Goal: Entertainment & Leisure: Browse casually

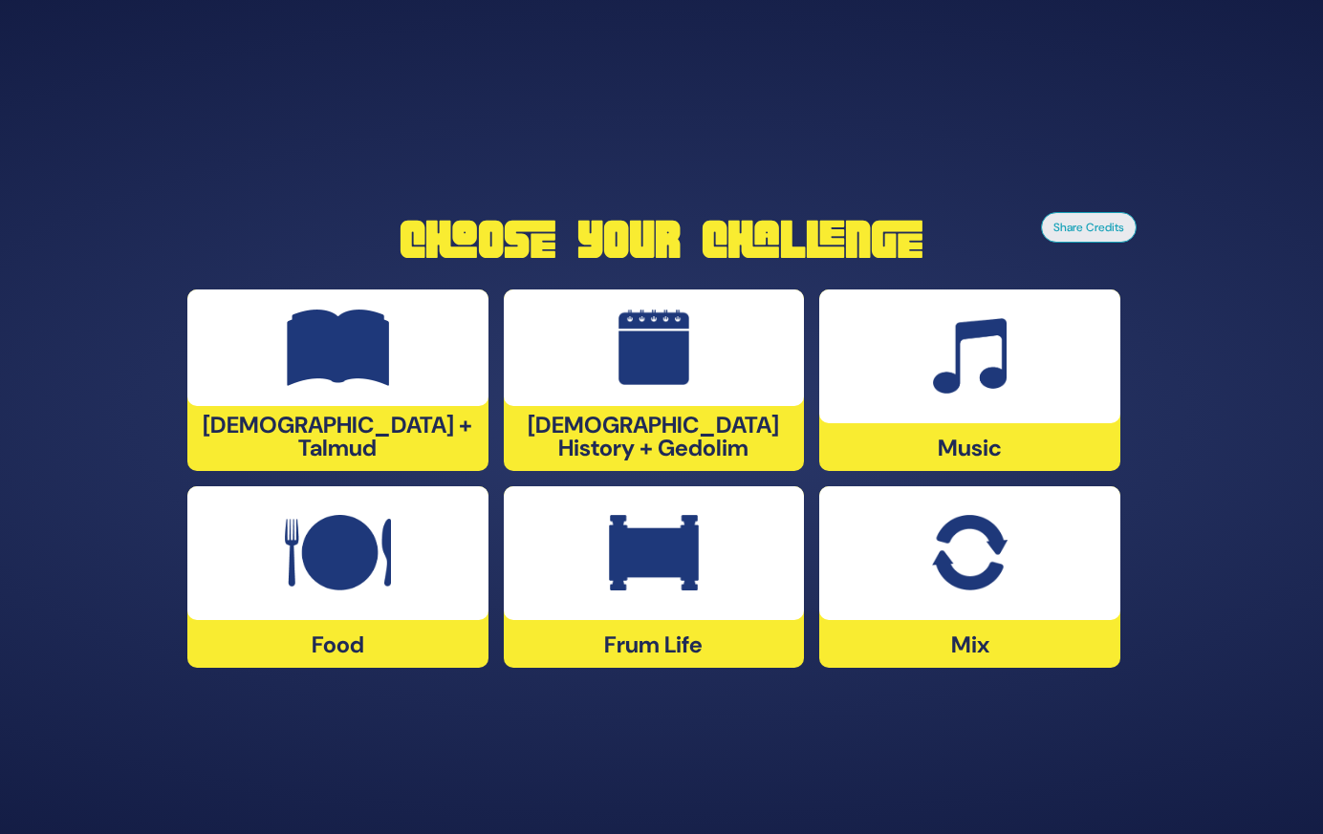
click at [993, 615] on div at bounding box center [969, 554] width 301 height 134
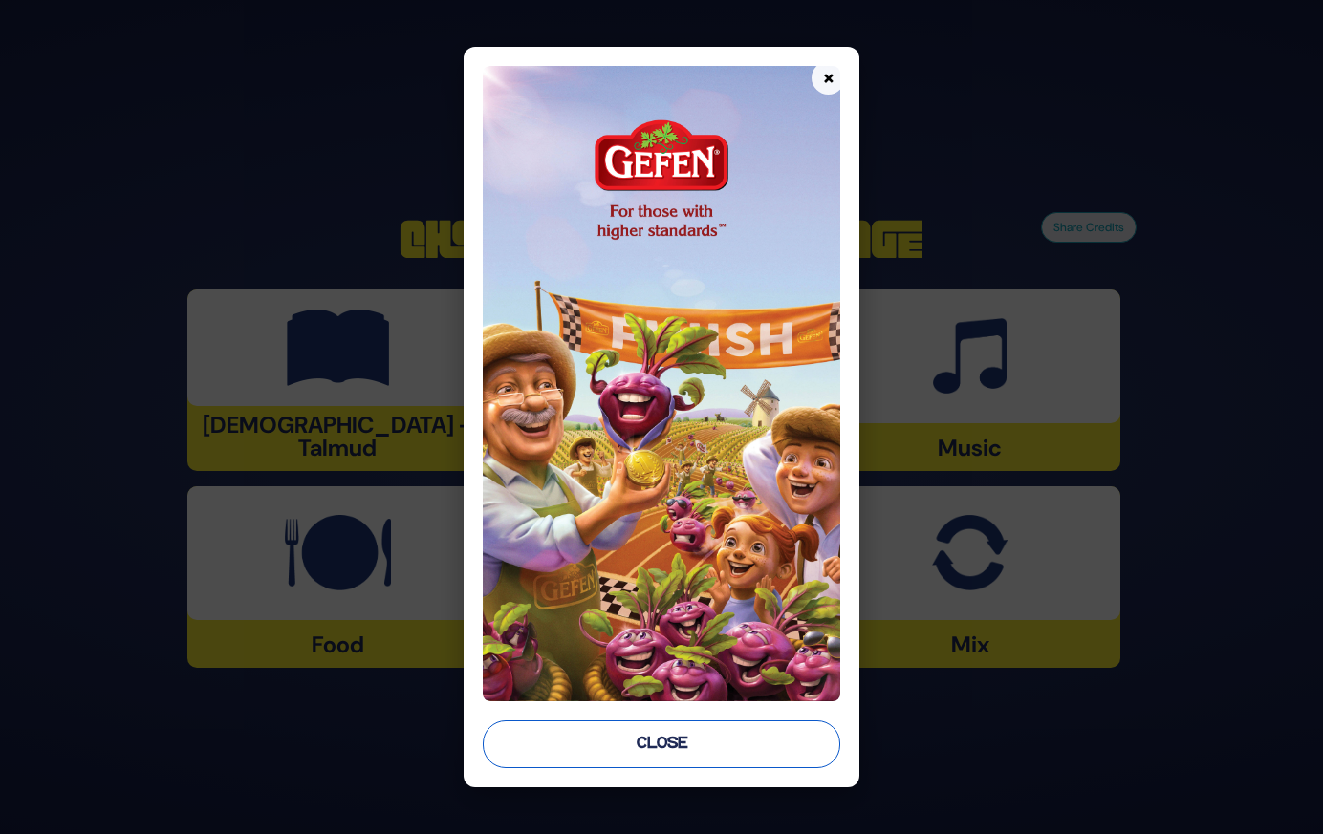
click at [751, 738] on button "Close" at bounding box center [661, 745] width 357 height 48
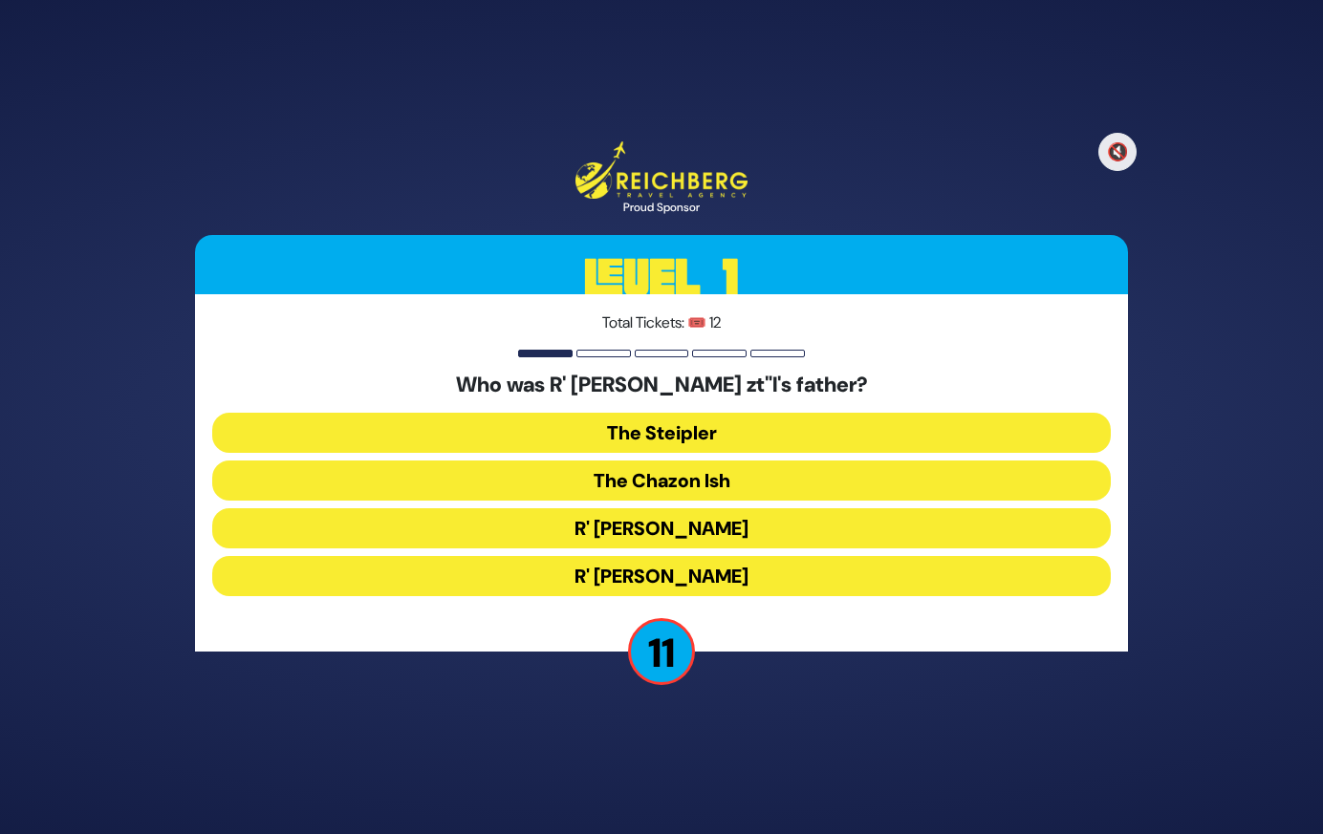
click at [760, 437] on button "The Steipler" at bounding box center [661, 433] width 898 height 40
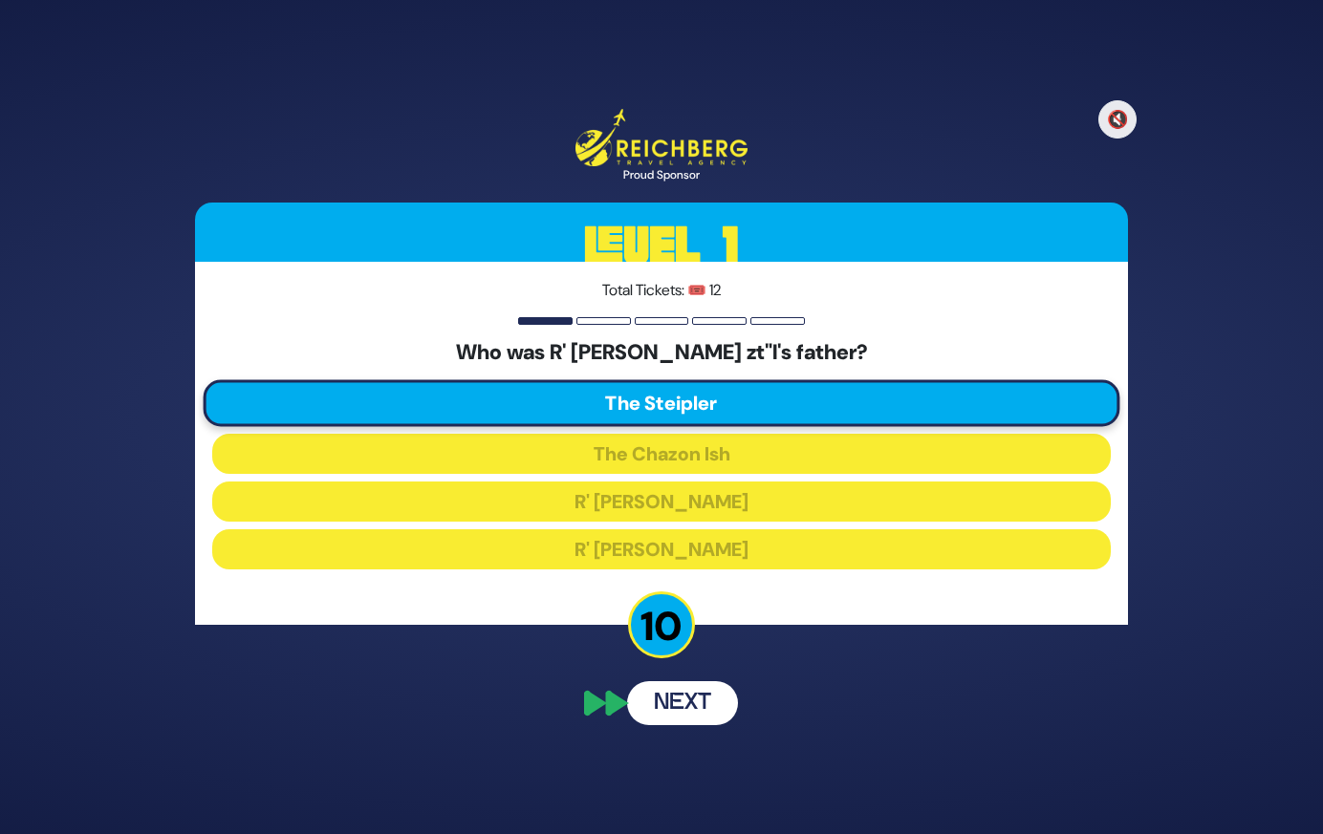
click at [679, 697] on button "Next" at bounding box center [682, 704] width 111 height 44
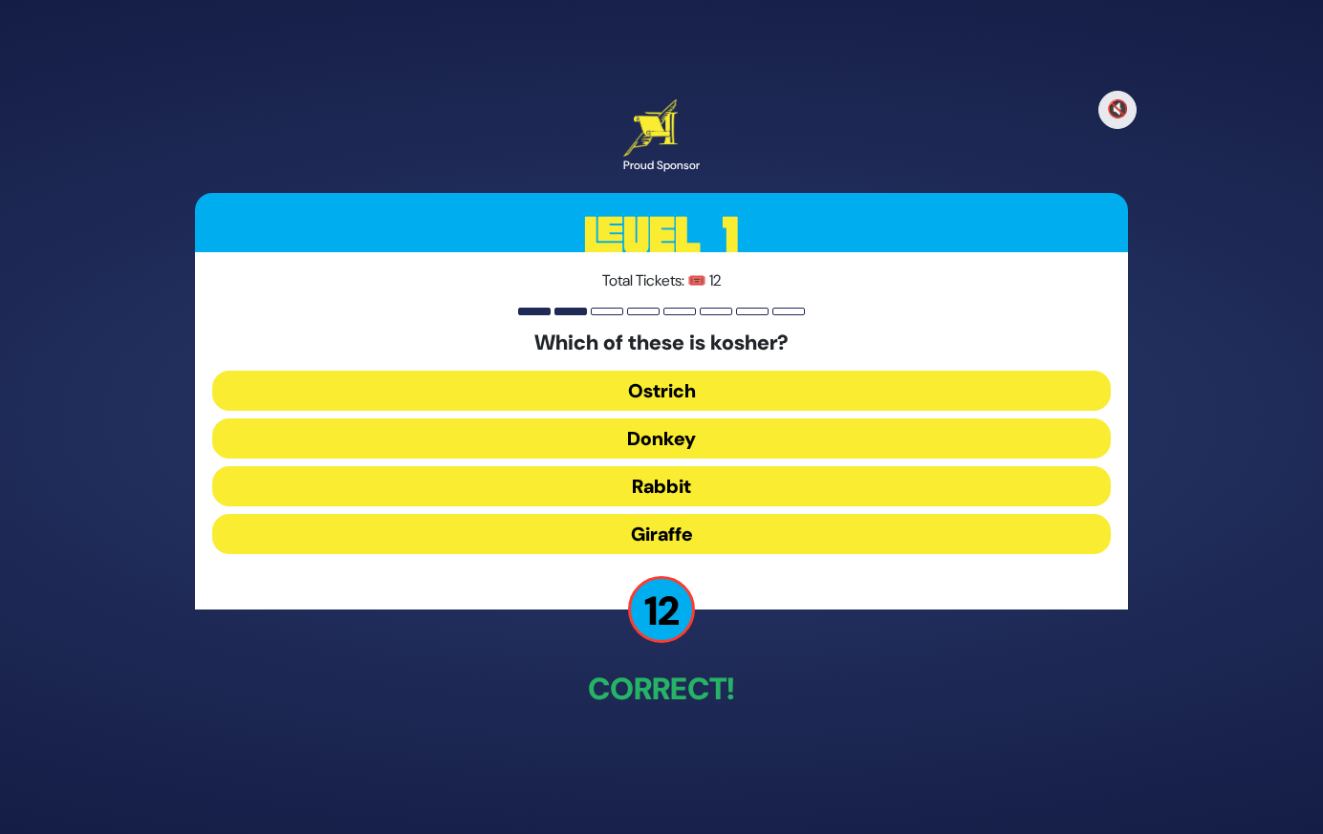
click at [708, 529] on button "Giraffe" at bounding box center [661, 534] width 898 height 40
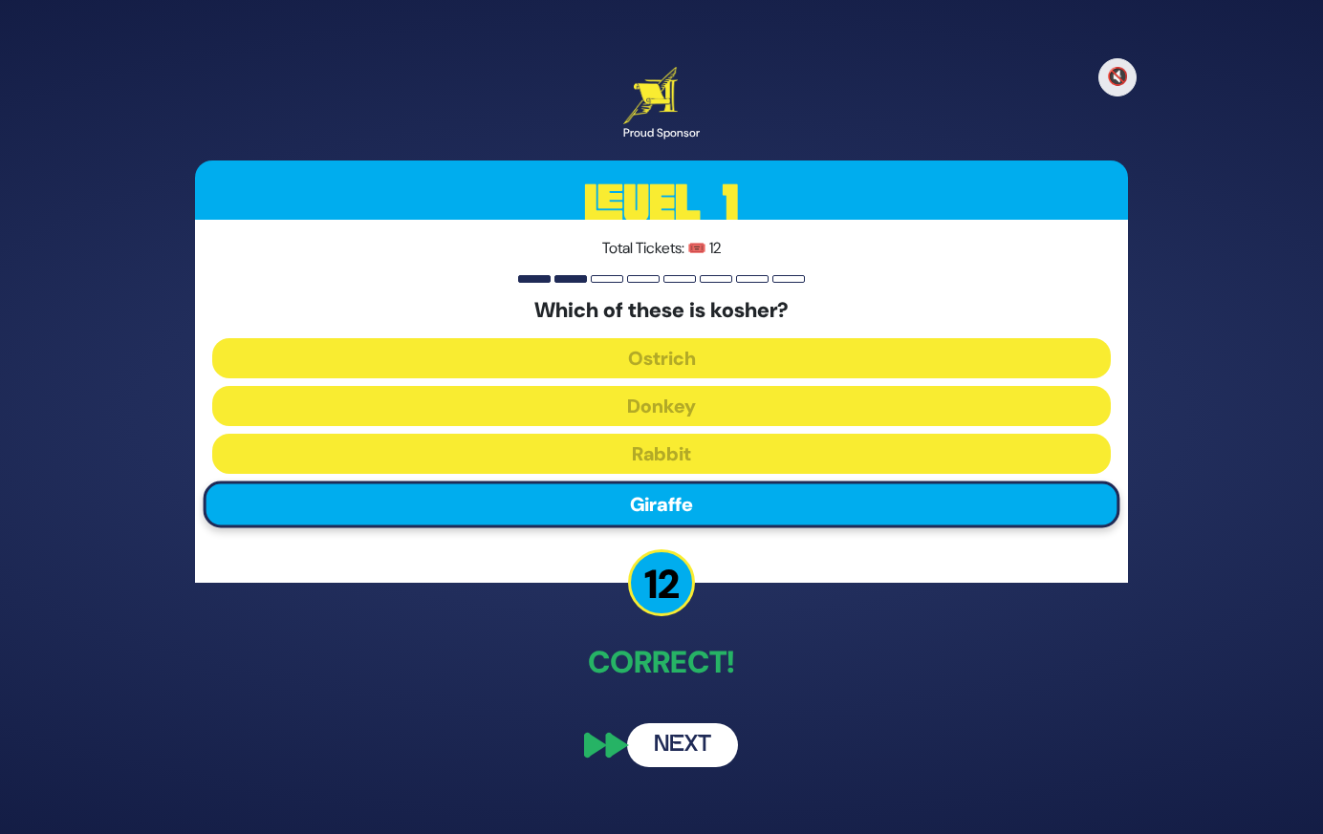
click at [682, 736] on button "Next" at bounding box center [682, 746] width 111 height 44
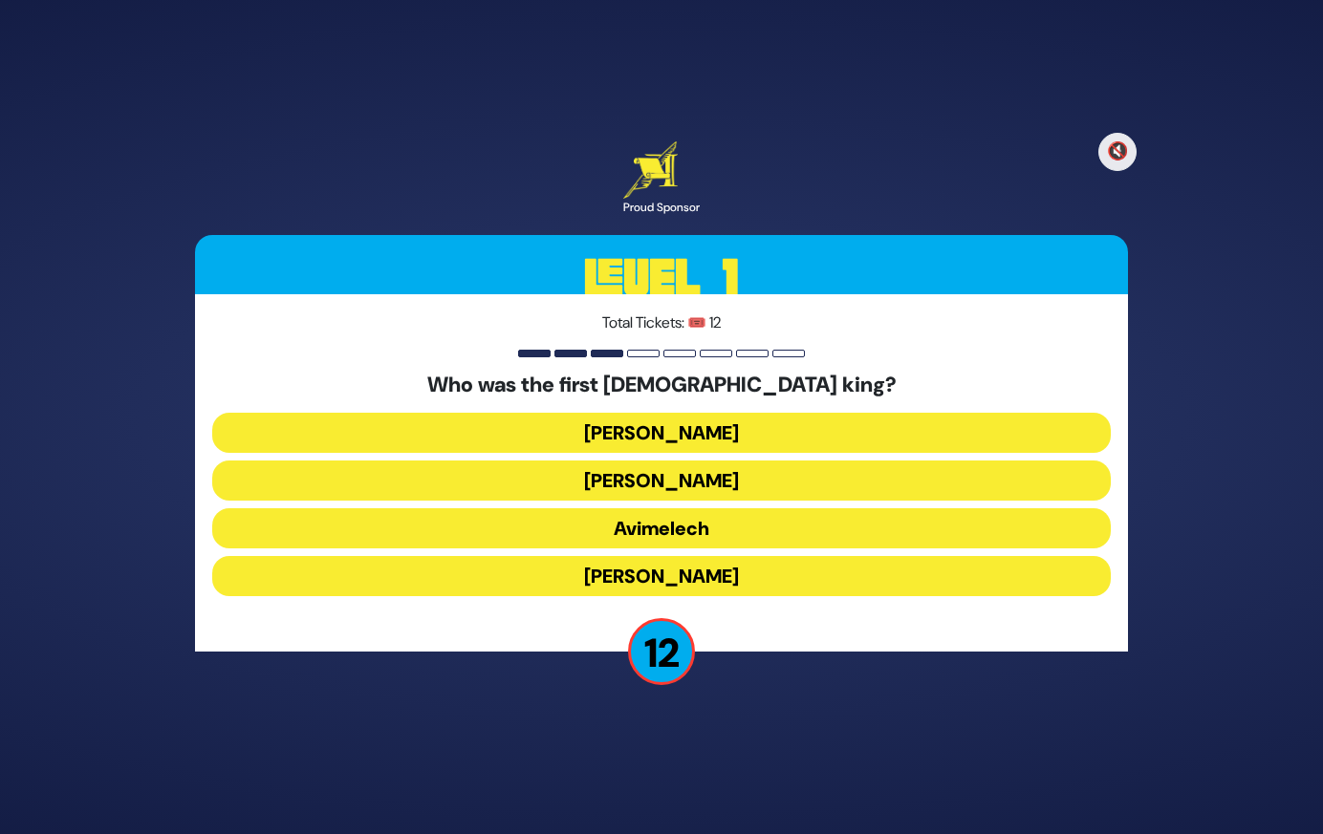
click at [694, 428] on button "[PERSON_NAME]" at bounding box center [661, 433] width 898 height 40
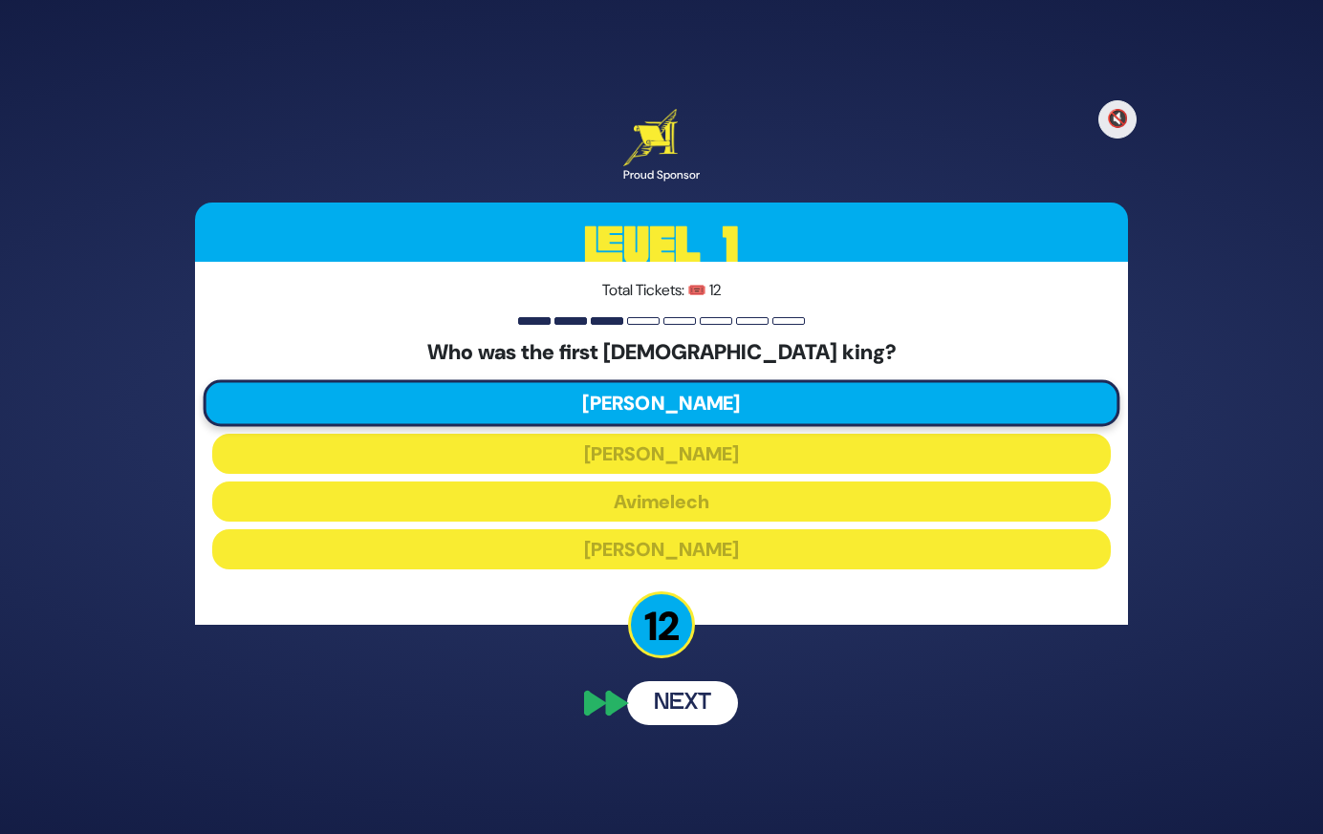
click at [681, 700] on div "🔇 Proud Sponsor Level 1 Total Tickets: 🎟️ 12 Who was the first [DEMOGRAPHIC_DAT…" at bounding box center [661, 417] width 979 height 662
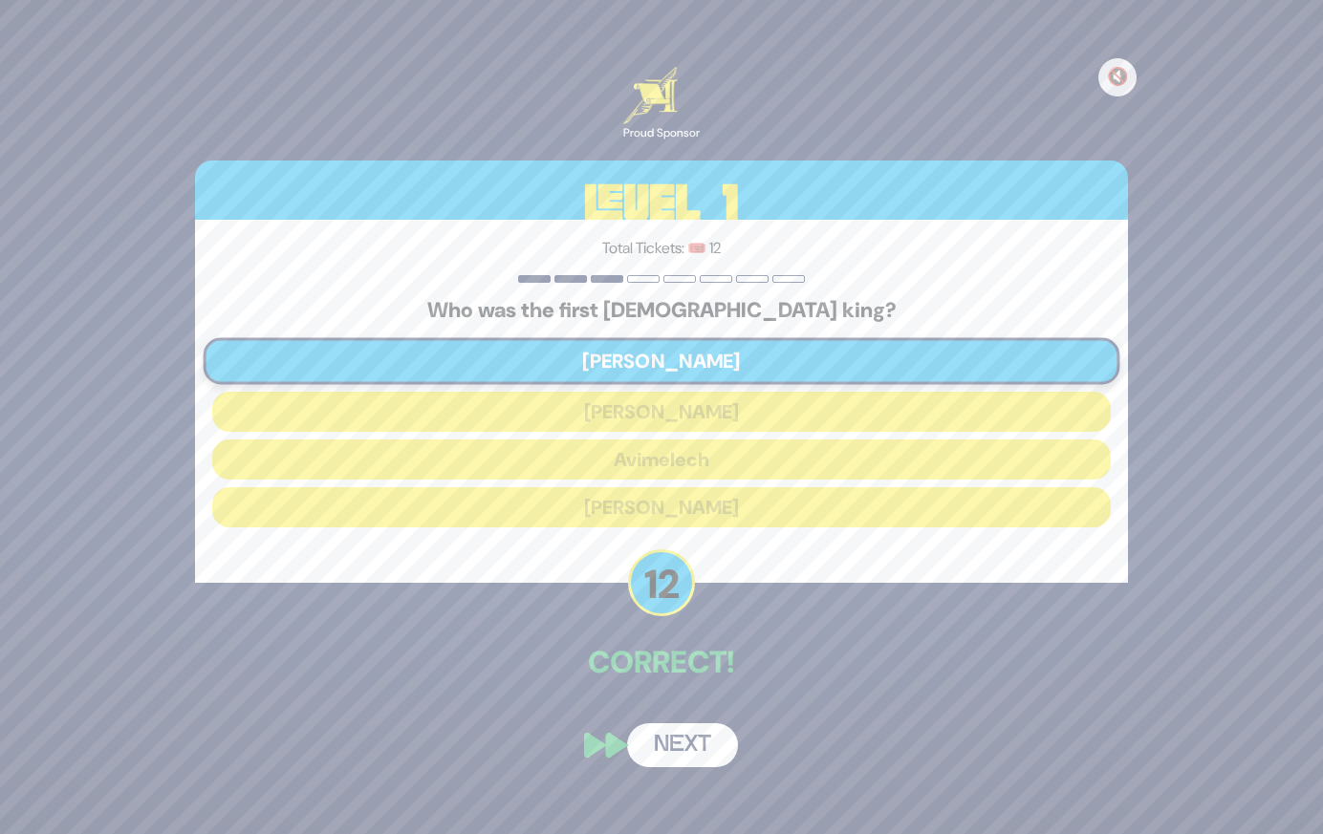
click at [673, 745] on button "Next" at bounding box center [682, 746] width 111 height 44
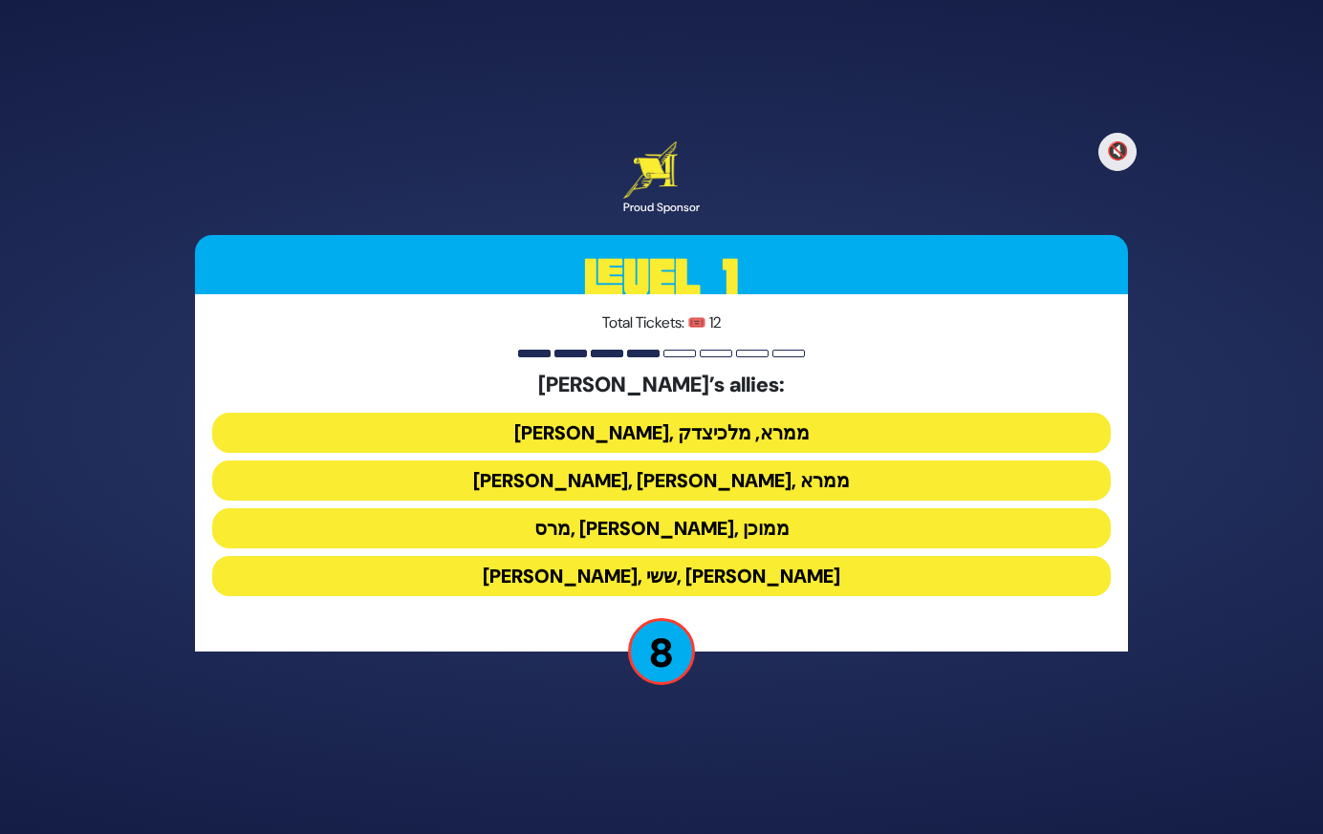
click at [737, 485] on button "[PERSON_NAME], [PERSON_NAME], ממרא" at bounding box center [661, 481] width 898 height 40
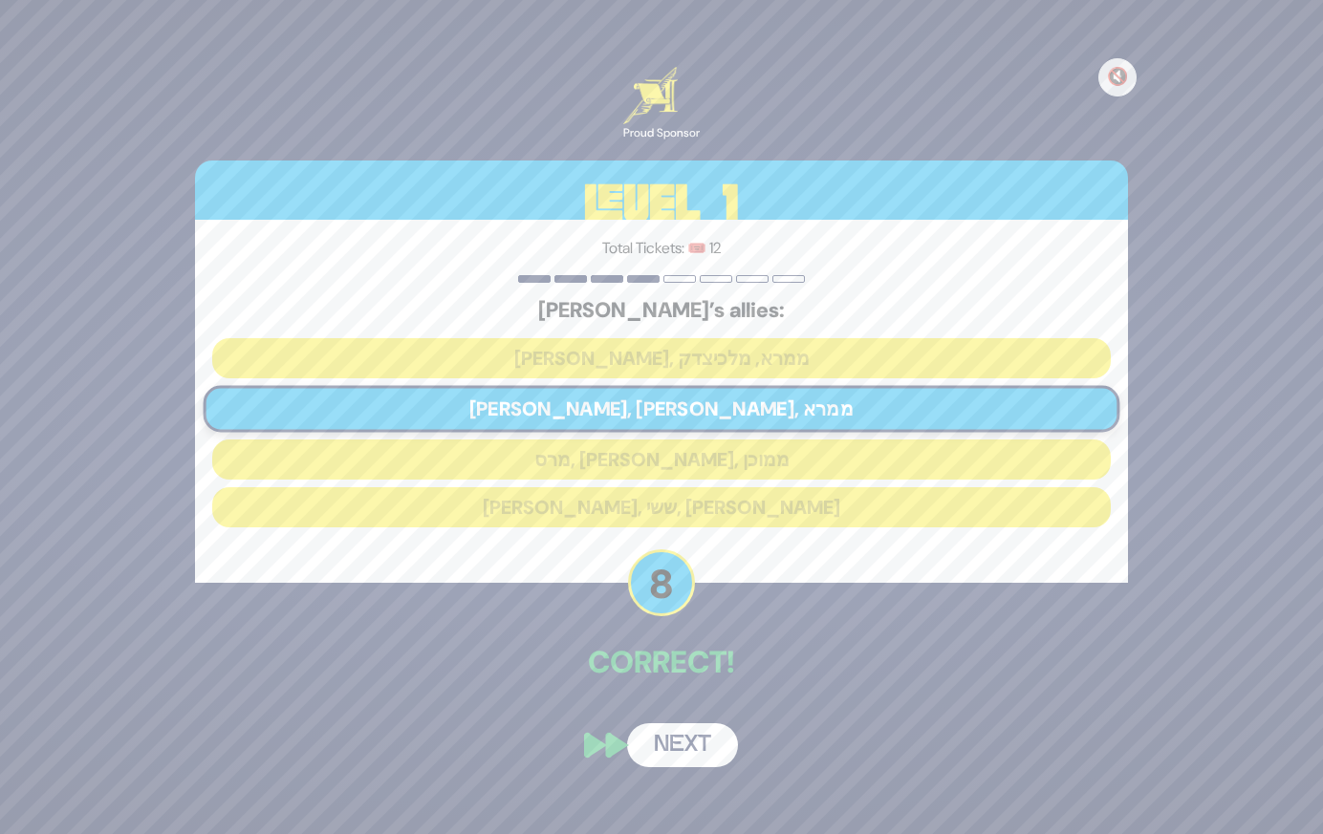
click at [688, 742] on button "Next" at bounding box center [682, 746] width 111 height 44
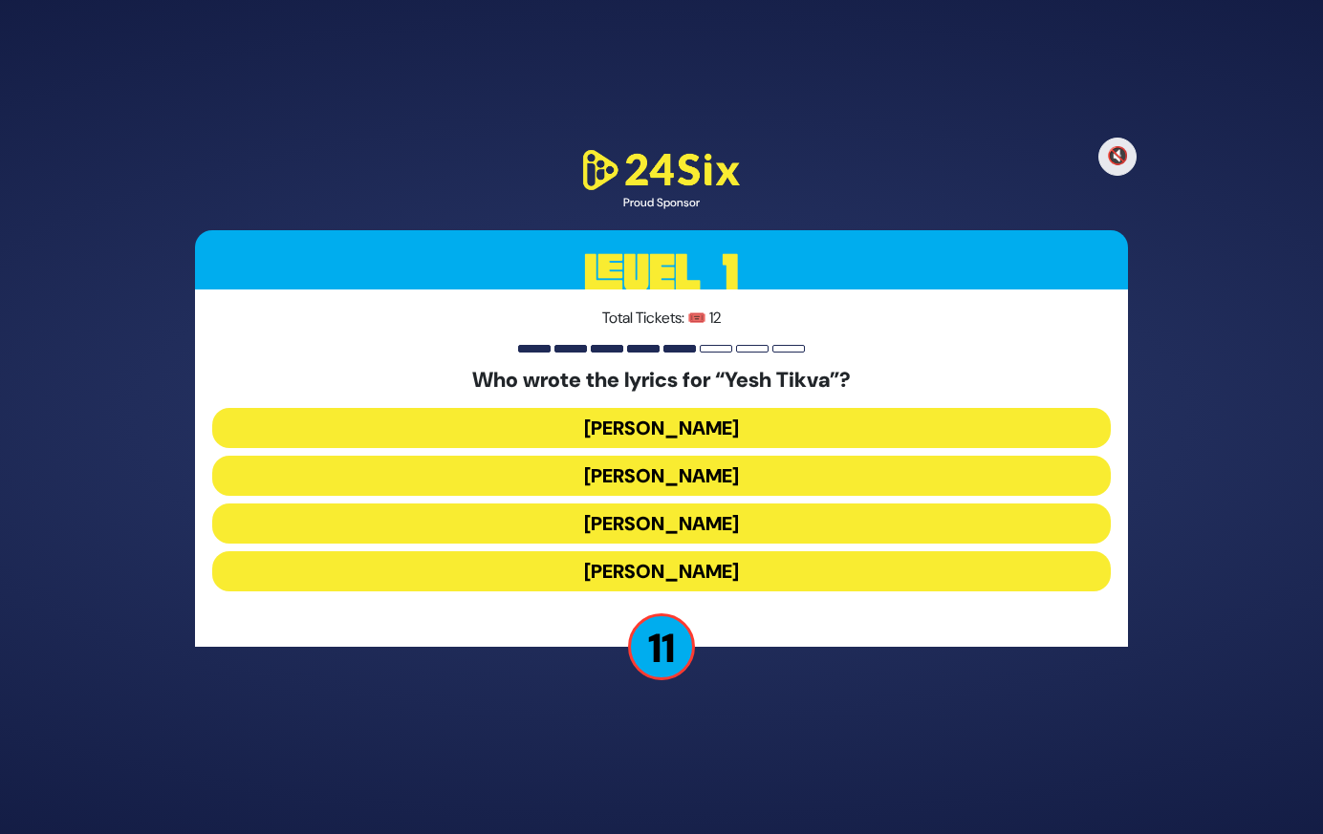
click at [750, 568] on button "[PERSON_NAME]" at bounding box center [661, 572] width 898 height 40
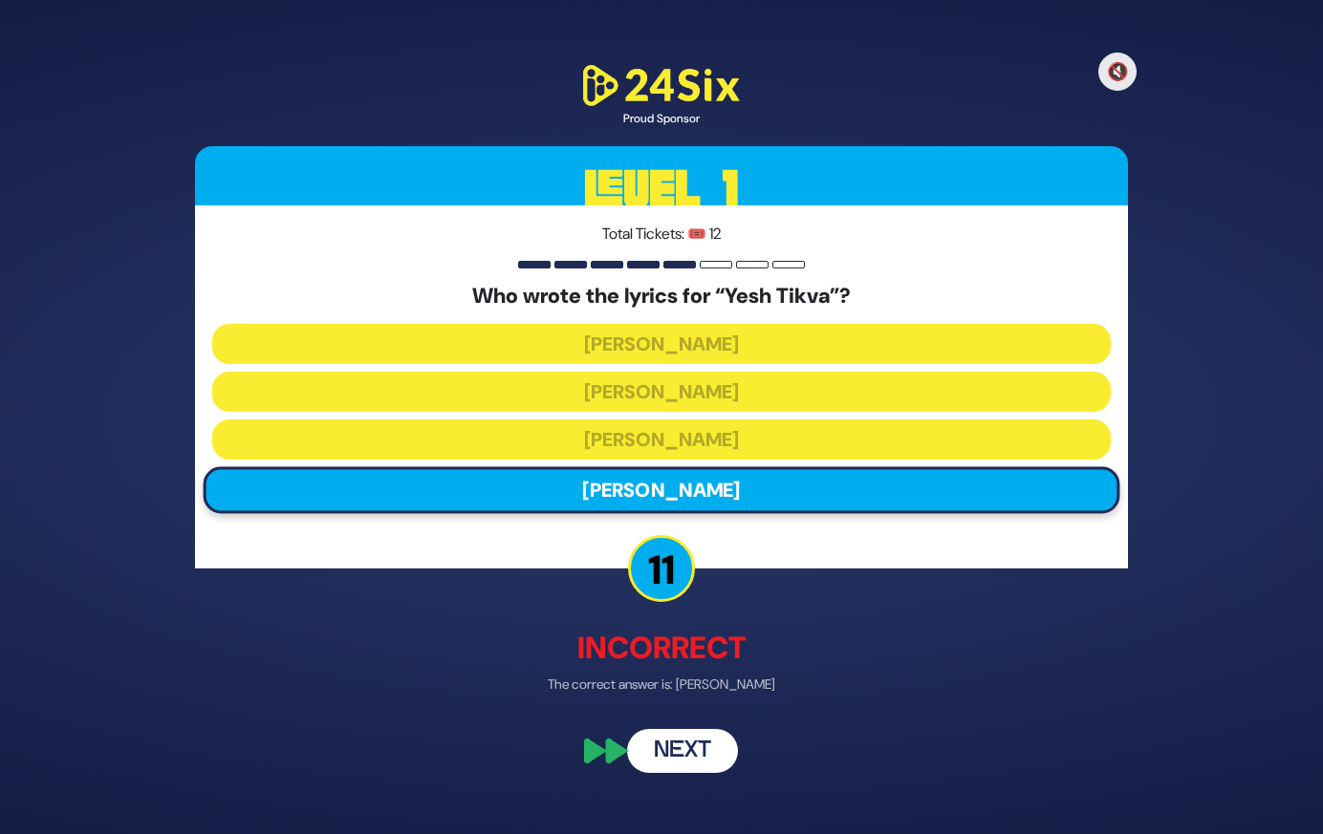
click at [693, 742] on button "Next" at bounding box center [682, 751] width 111 height 44
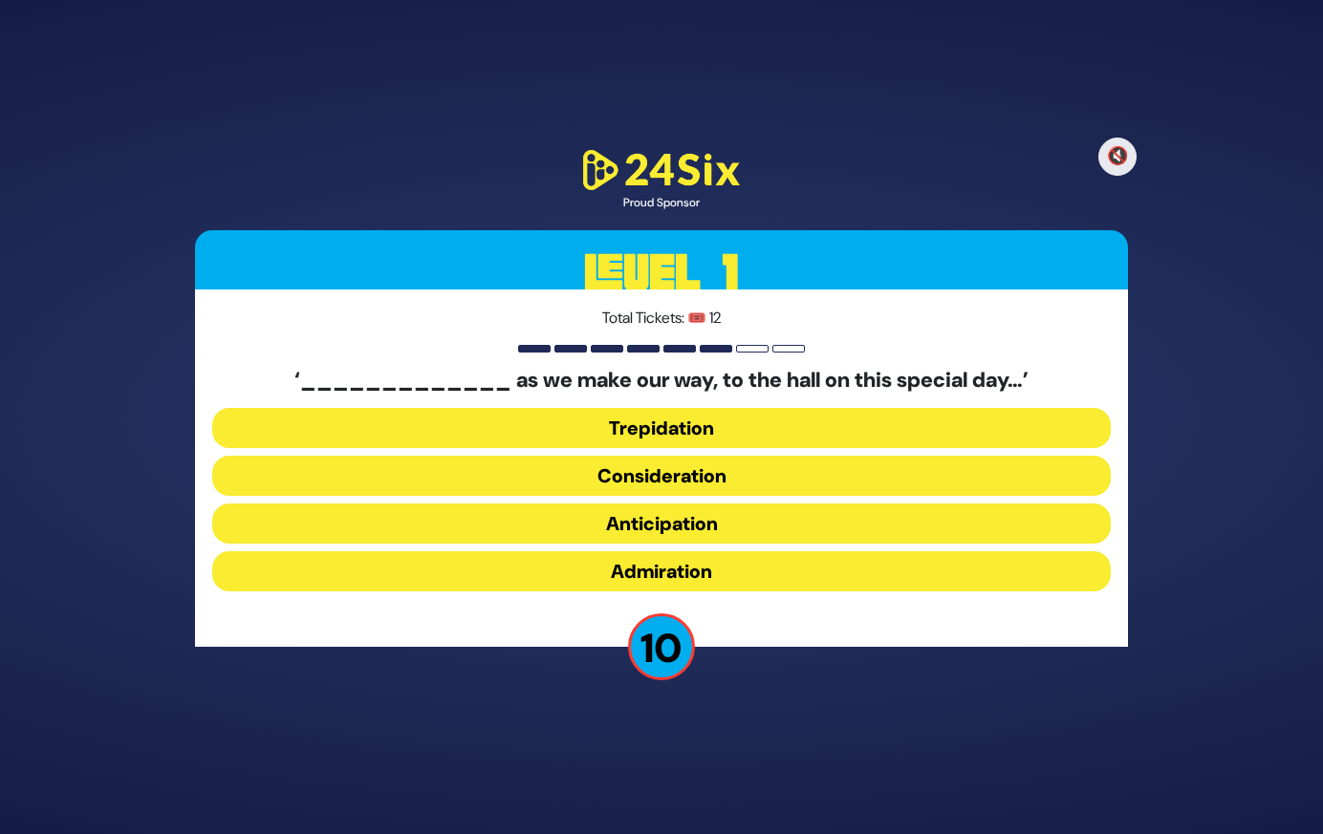
click at [706, 534] on button "Anticipation" at bounding box center [661, 524] width 898 height 40
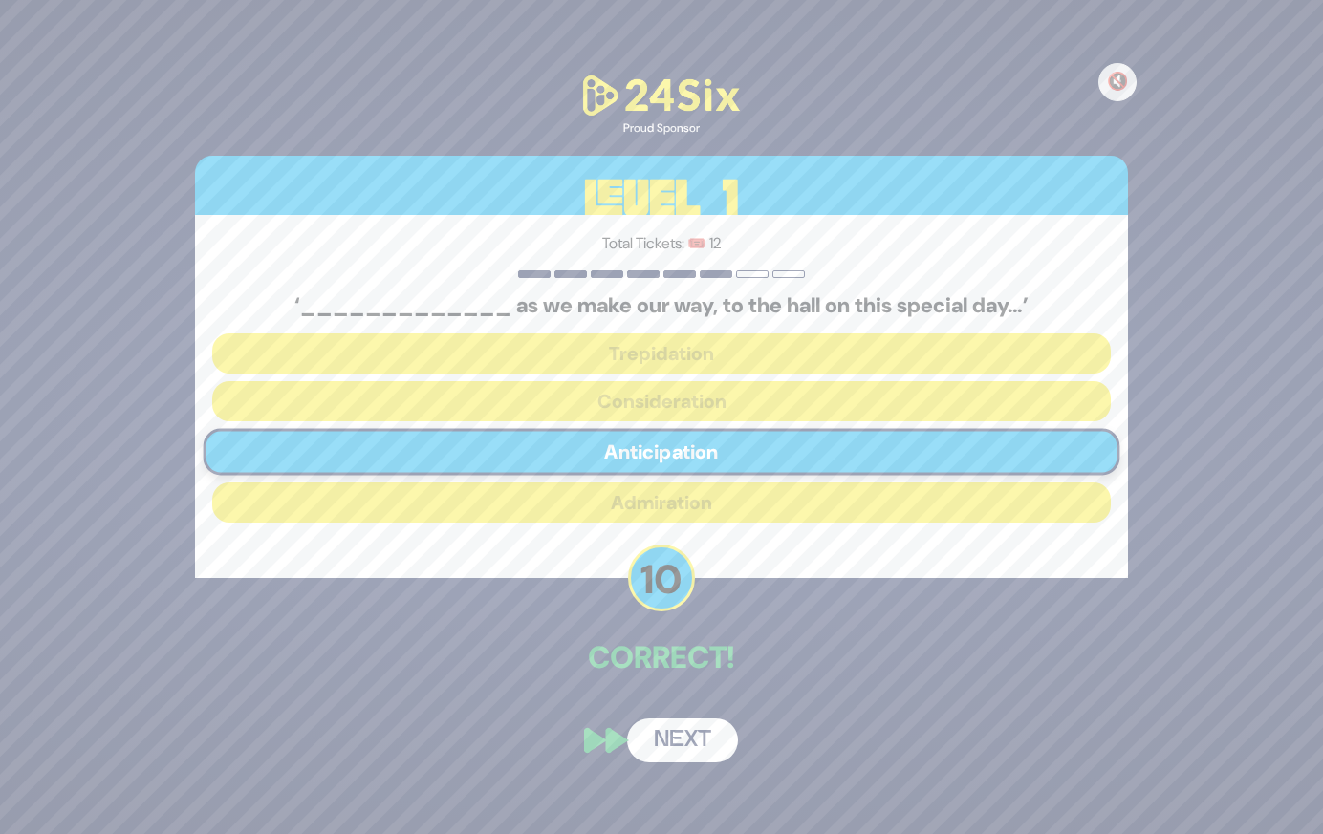
click at [668, 742] on button "Next" at bounding box center [682, 741] width 111 height 44
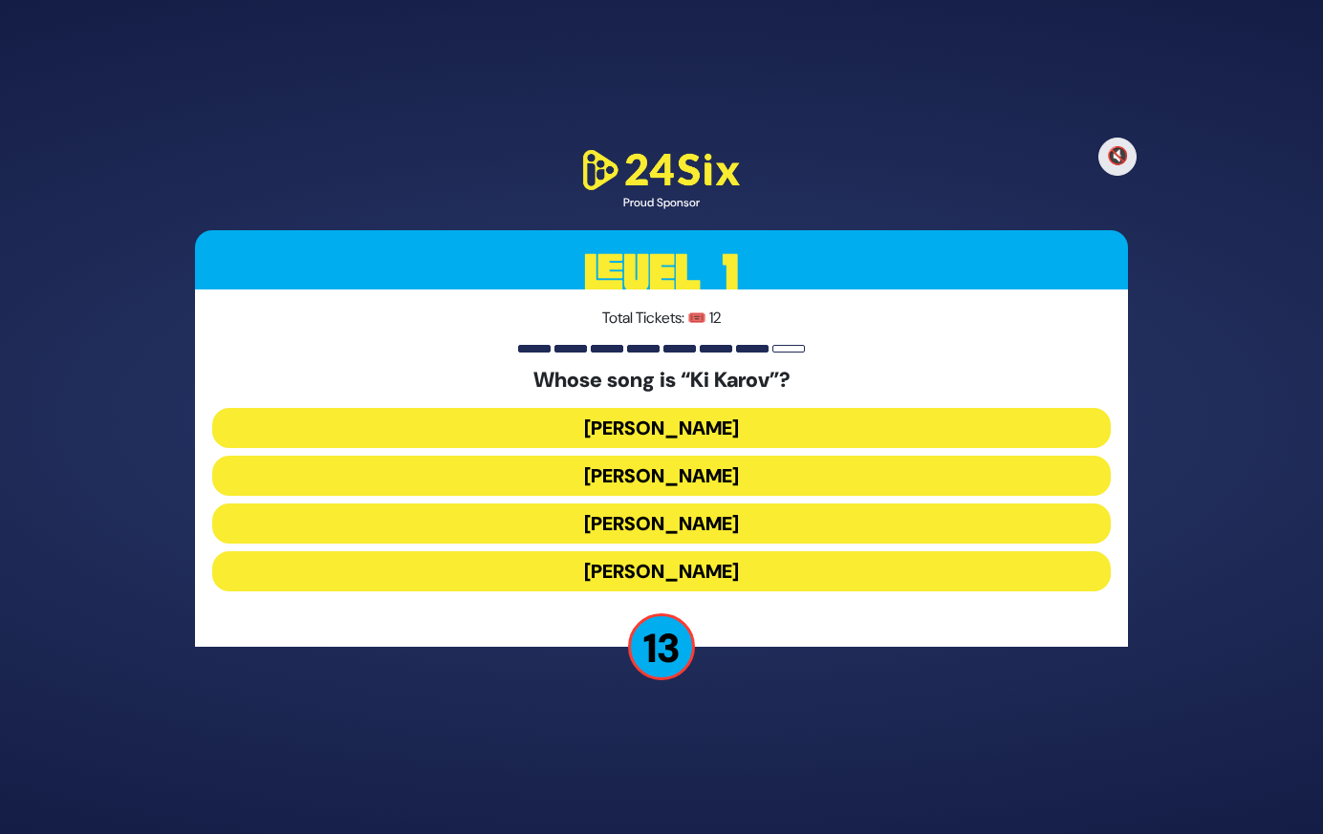
click at [732, 481] on button "[PERSON_NAME]" at bounding box center [661, 476] width 898 height 40
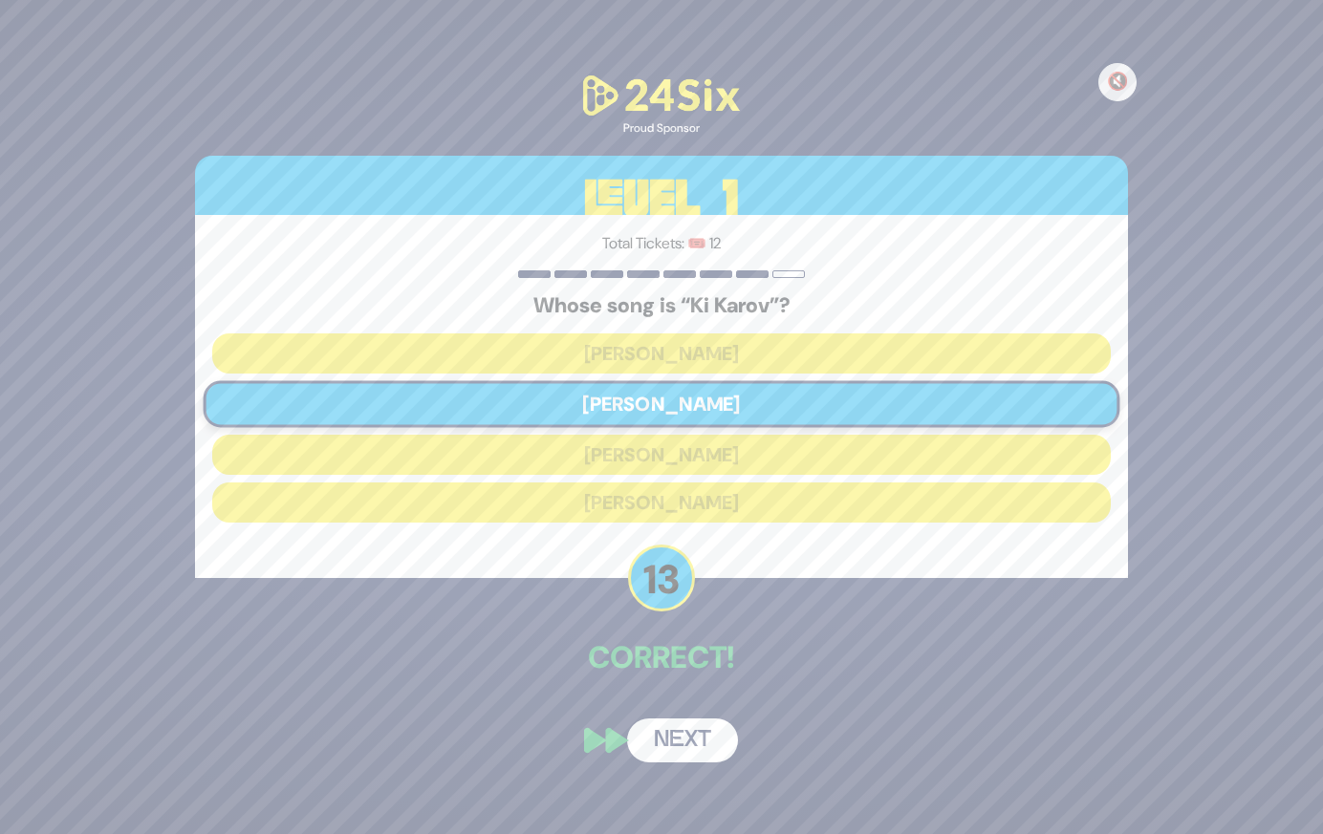
click at [694, 742] on button "Next" at bounding box center [682, 741] width 111 height 44
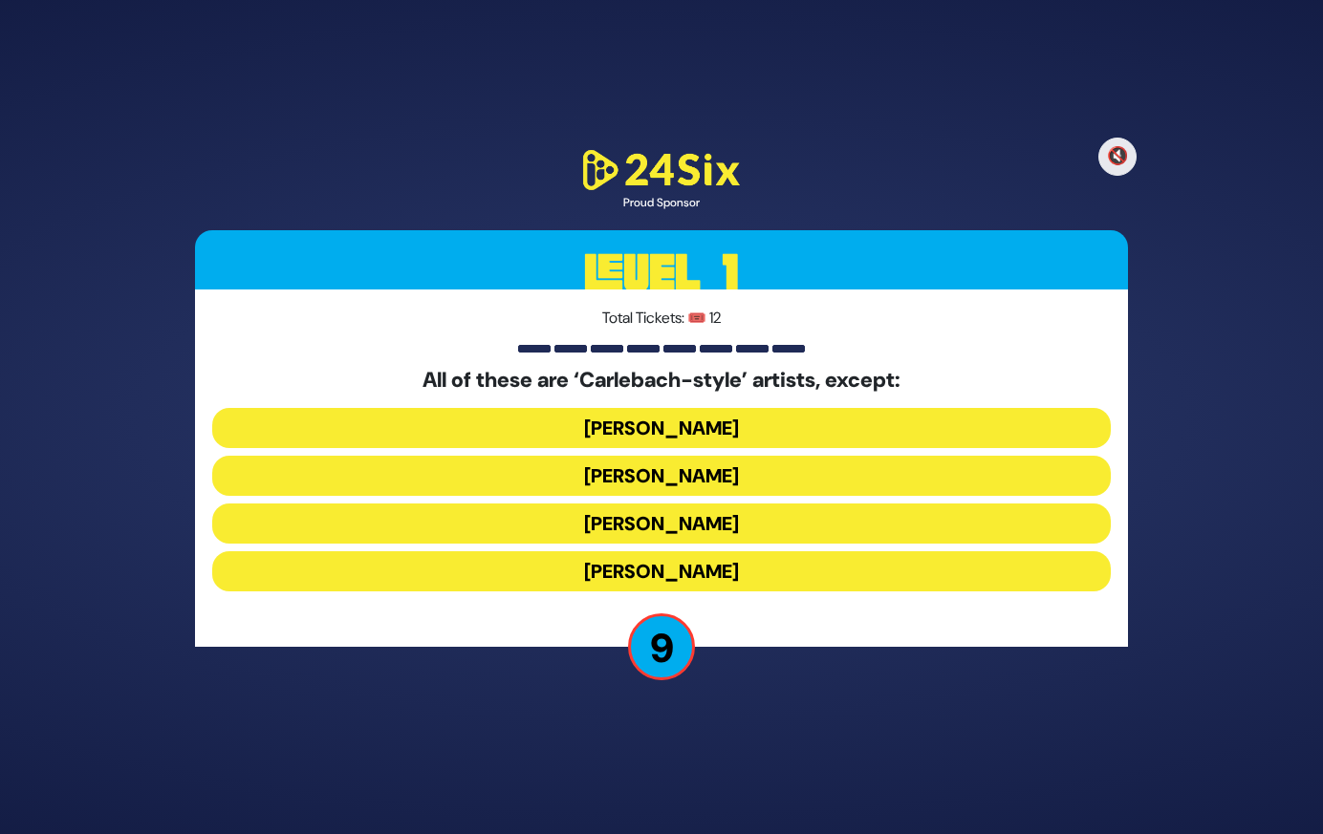
click at [713, 574] on button "[PERSON_NAME]" at bounding box center [661, 572] width 898 height 40
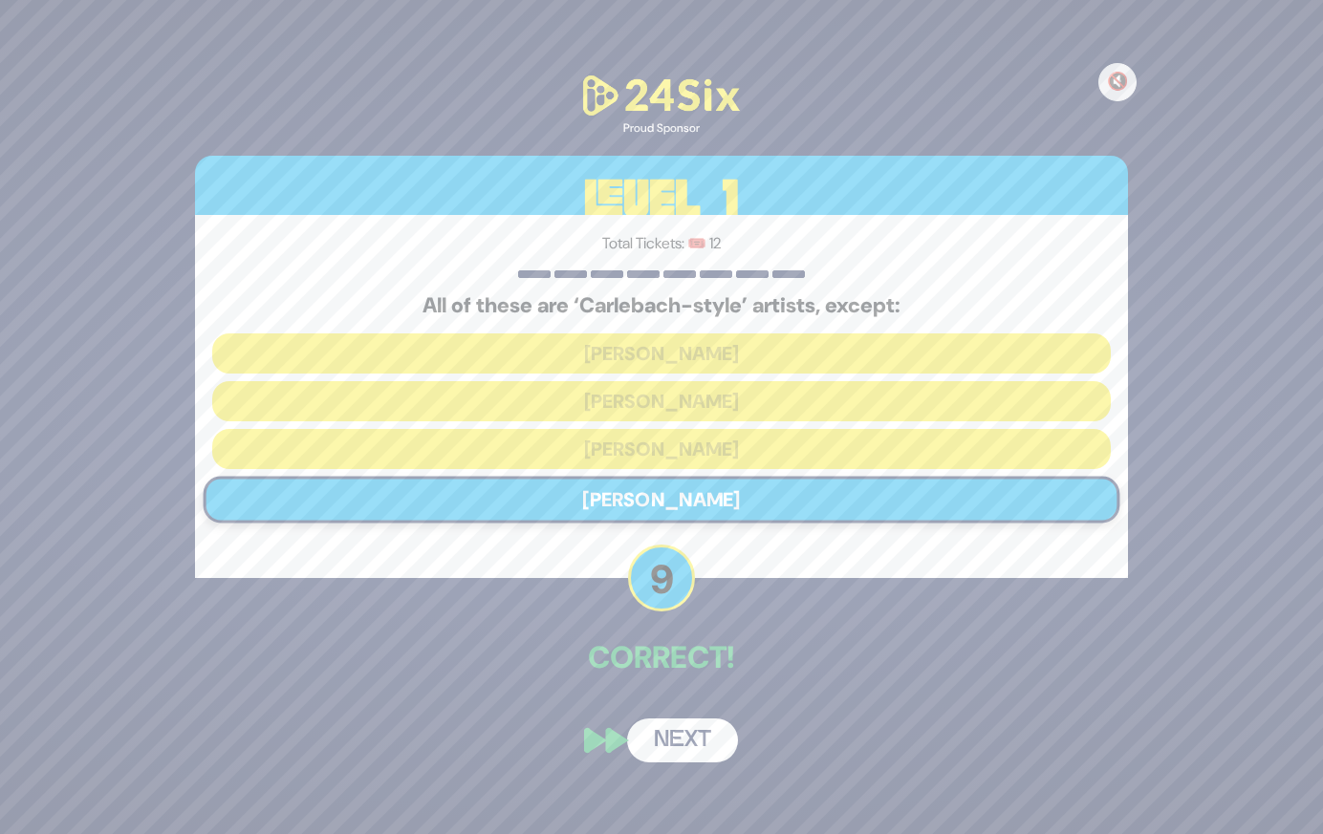
click at [690, 743] on button "Next" at bounding box center [682, 741] width 111 height 44
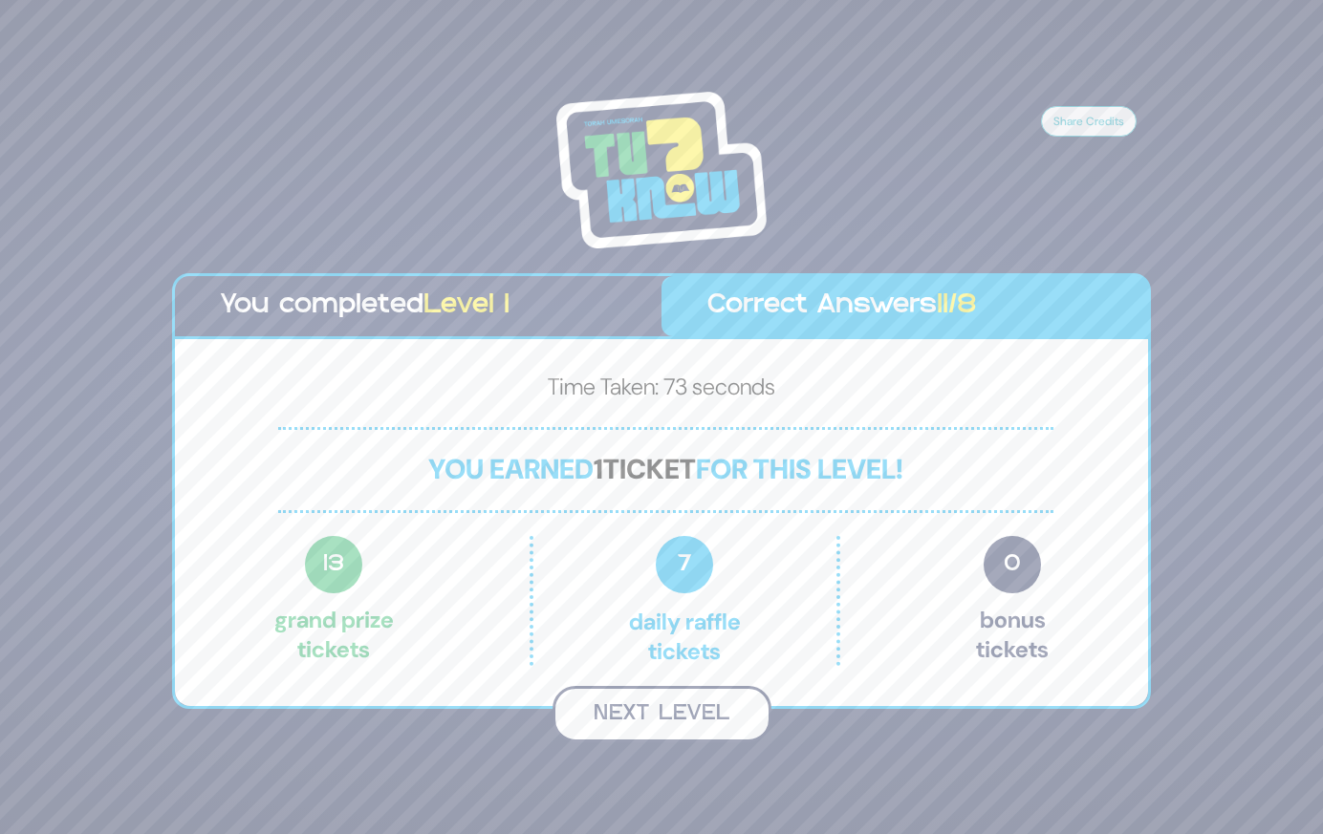
click at [712, 710] on button "Next Level" at bounding box center [661, 714] width 219 height 56
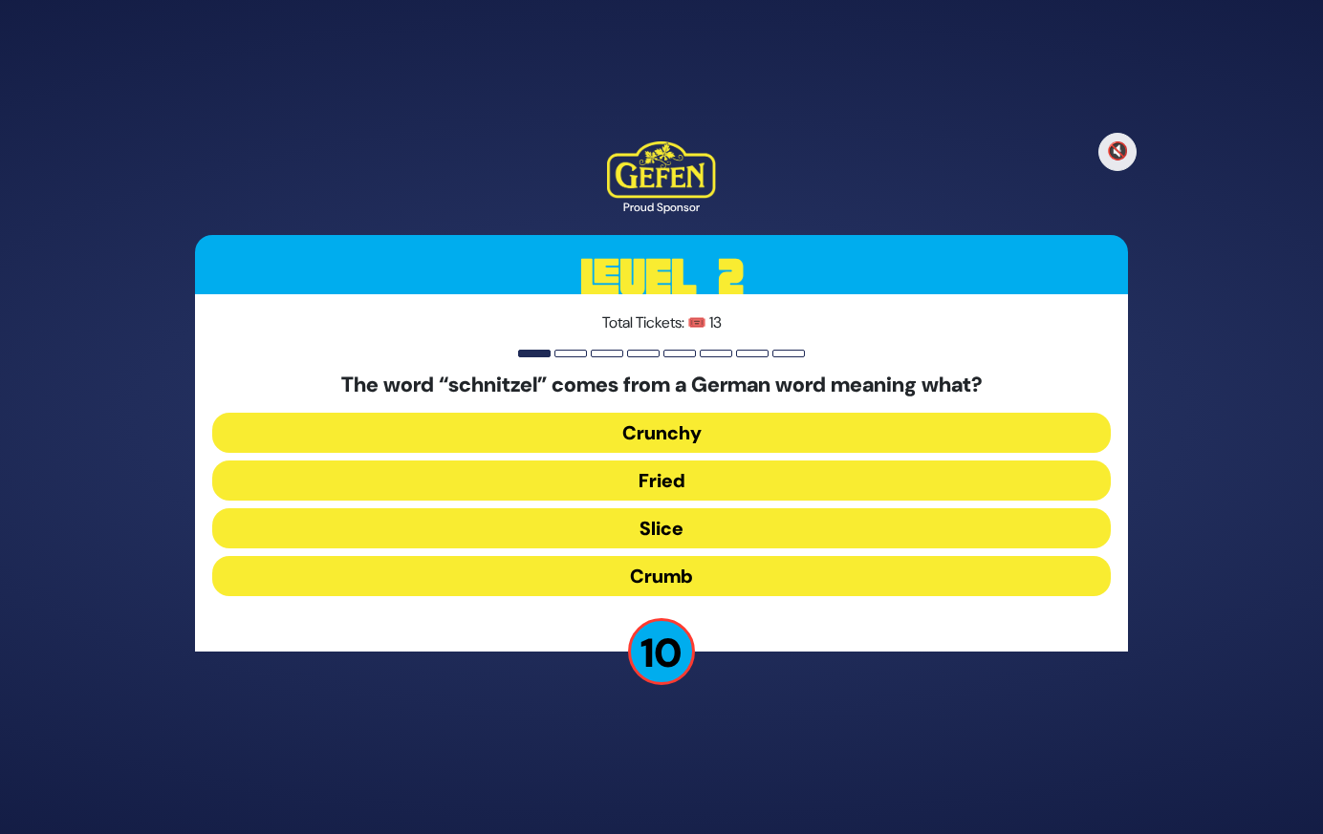
click at [724, 483] on button "Fried" at bounding box center [661, 481] width 898 height 40
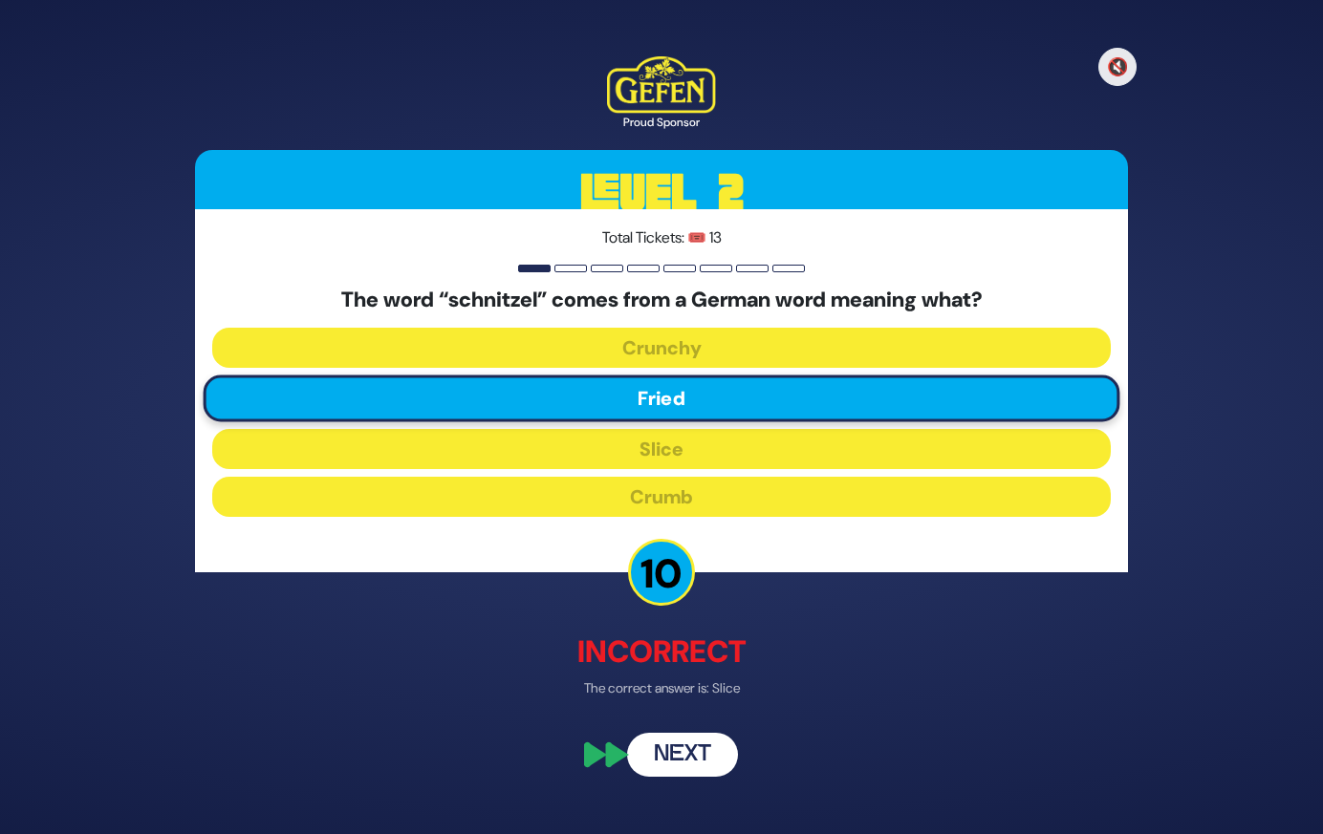
click at [699, 750] on button "Next" at bounding box center [682, 756] width 111 height 44
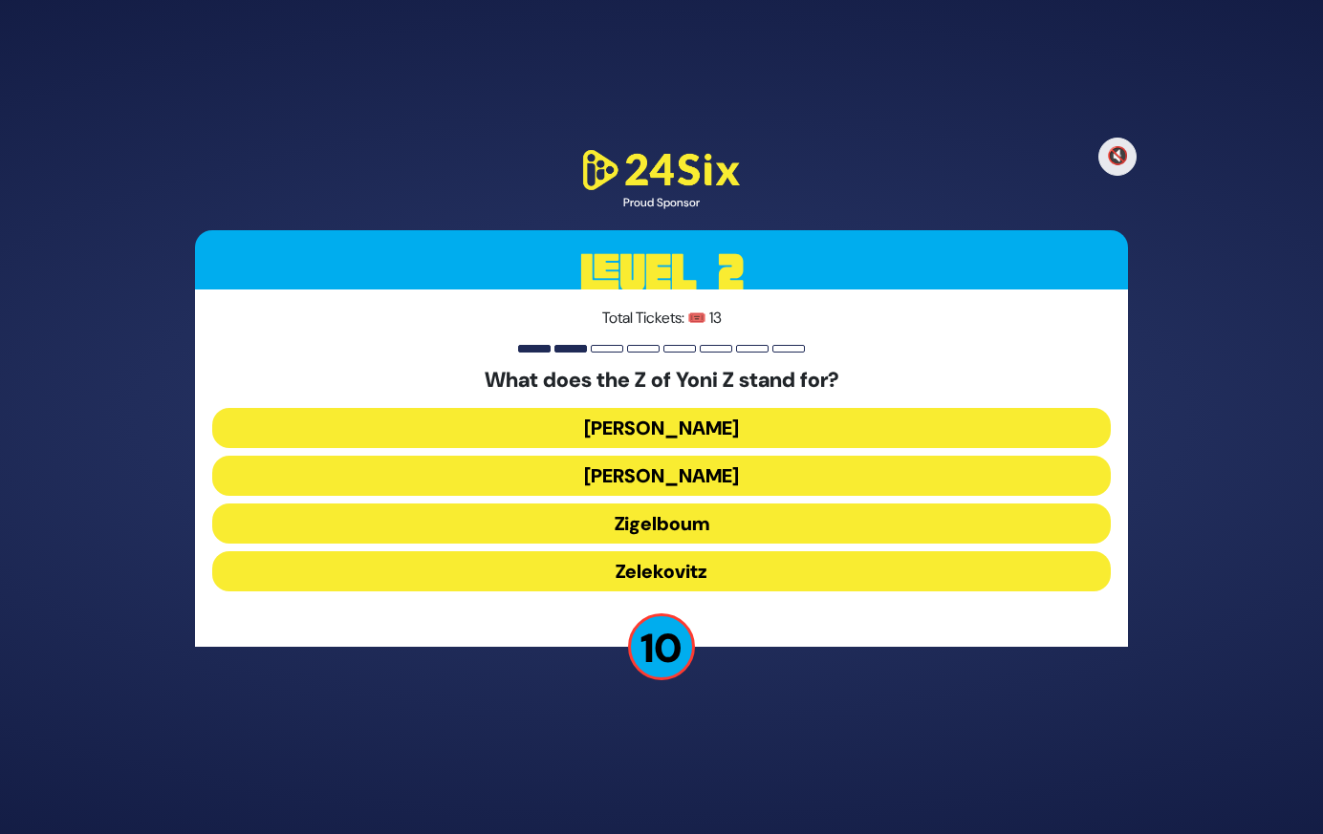
click at [728, 523] on button "Zigelboum" at bounding box center [661, 524] width 898 height 40
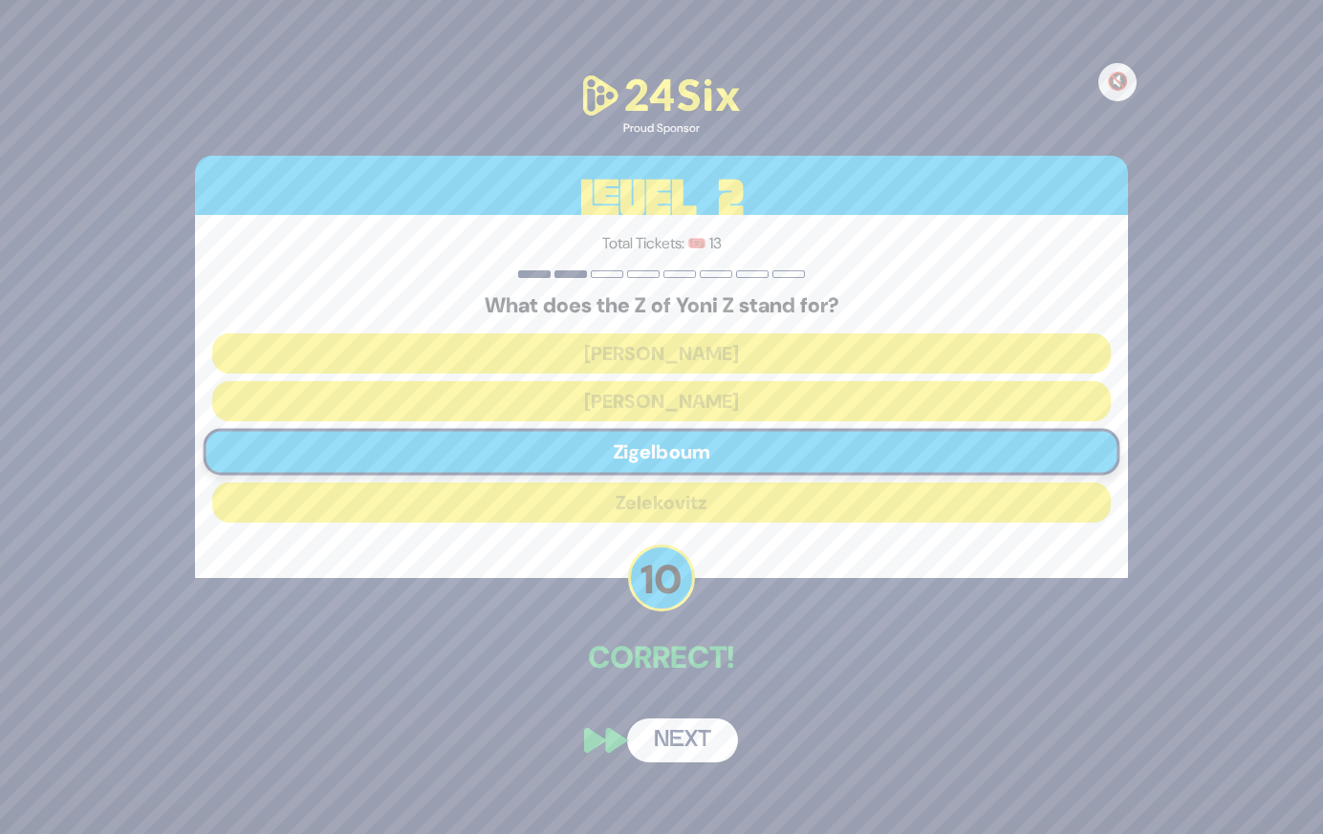
click at [679, 737] on button "Next" at bounding box center [682, 741] width 111 height 44
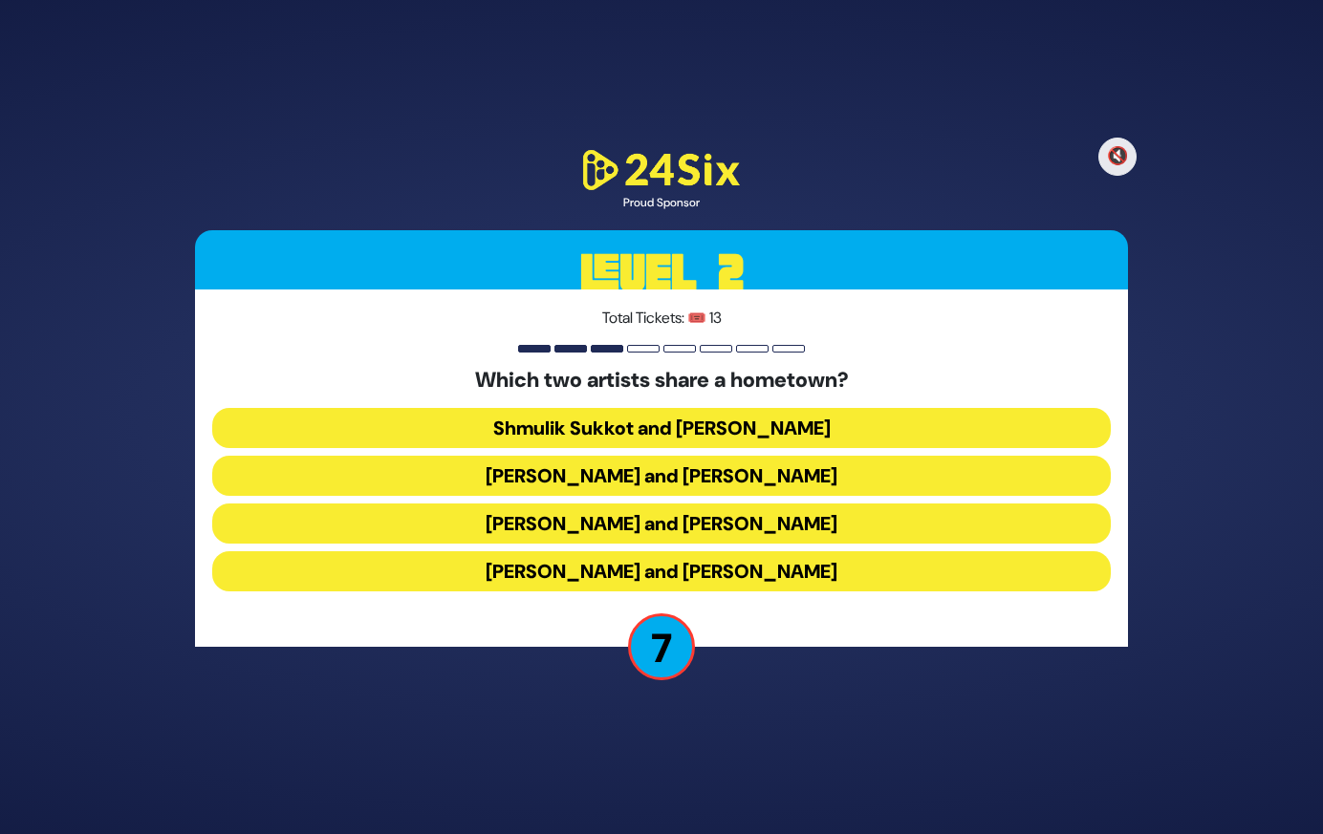
click at [793, 473] on button "[PERSON_NAME] and [PERSON_NAME]" at bounding box center [661, 476] width 898 height 40
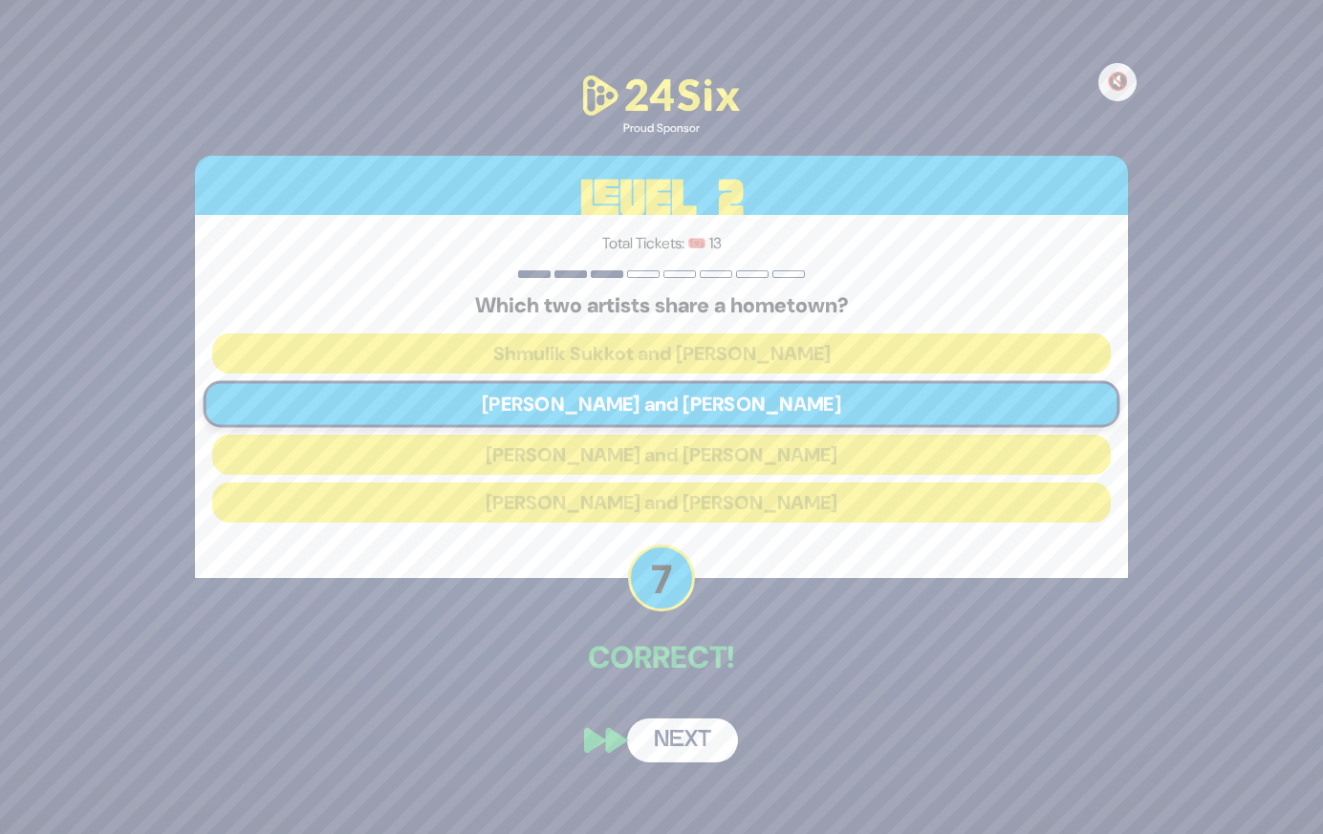
click at [697, 740] on button "Next" at bounding box center [682, 741] width 111 height 44
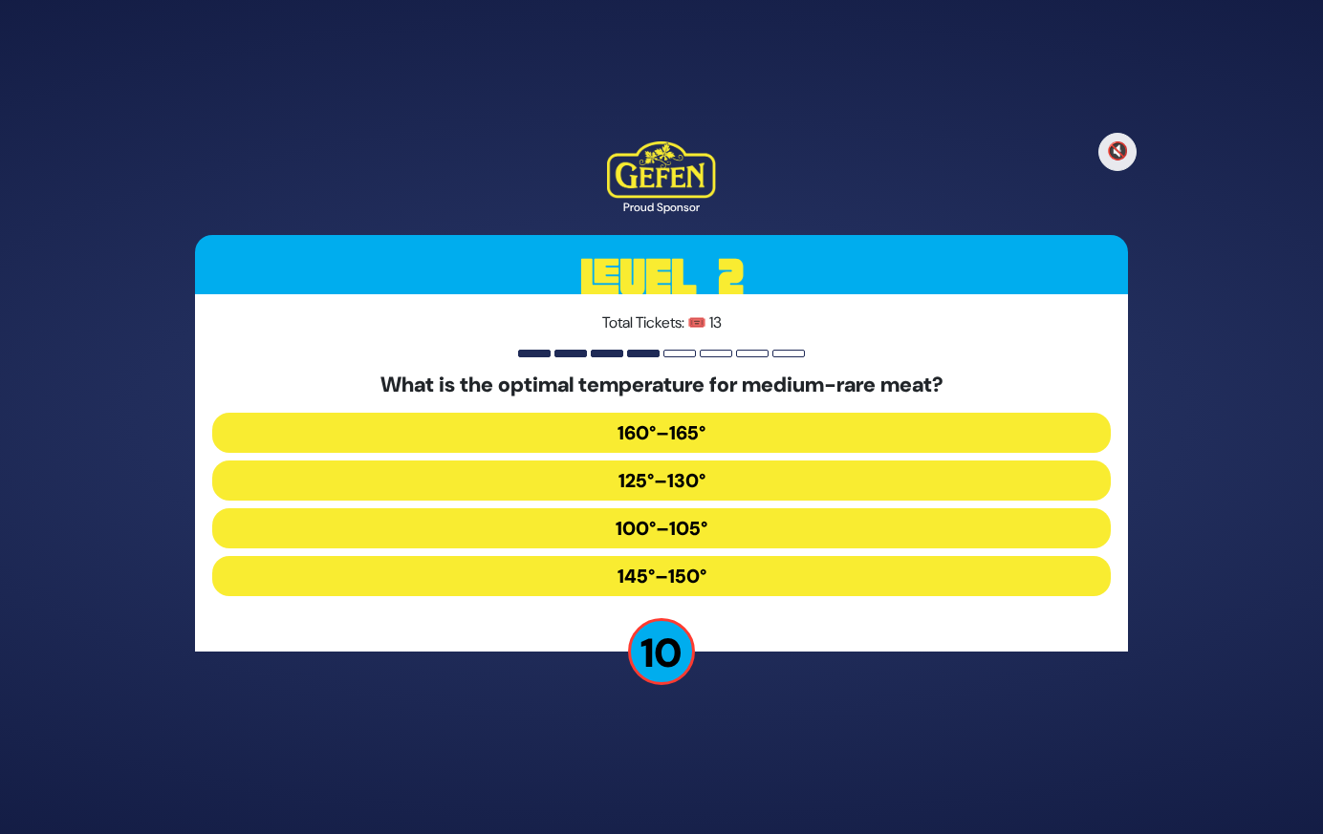
click at [717, 473] on button "125°–130°" at bounding box center [661, 481] width 898 height 40
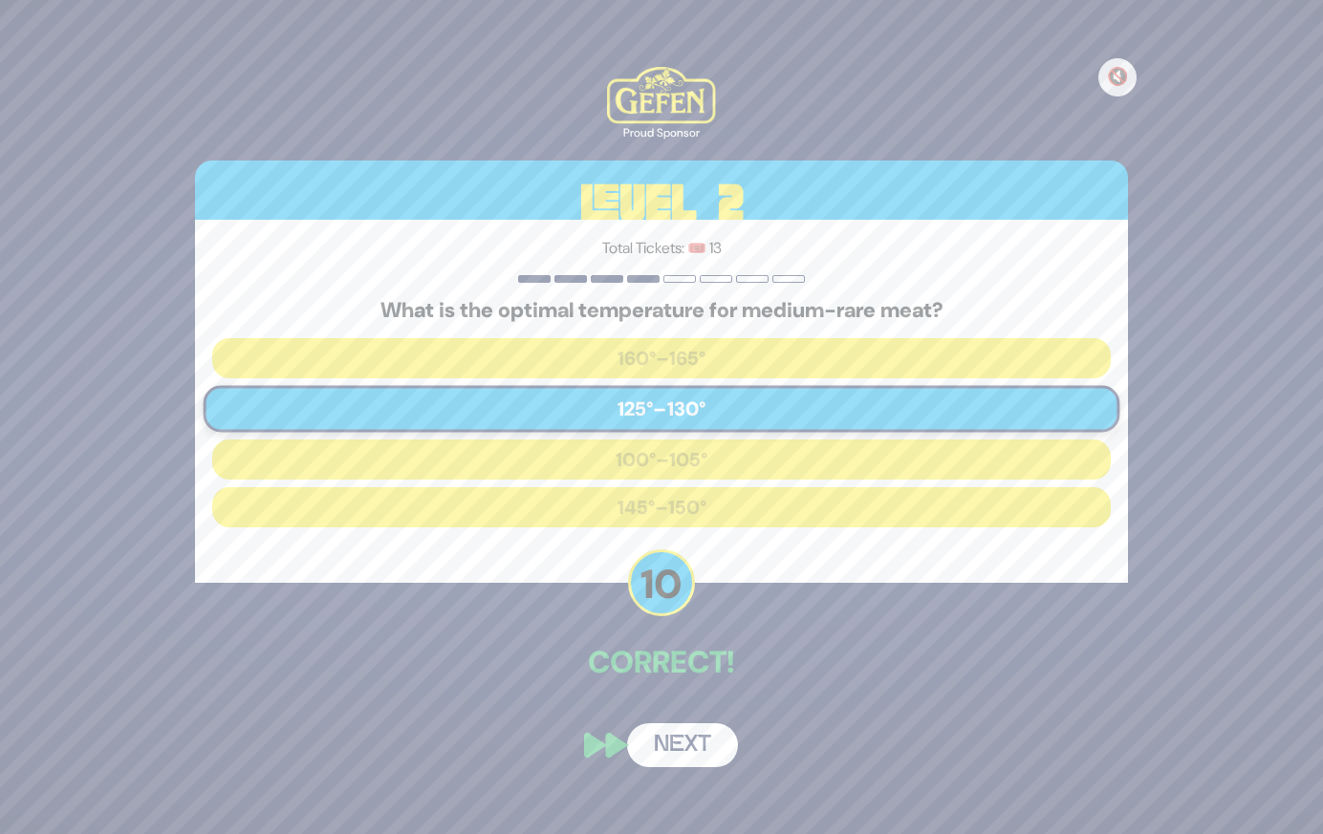
click at [683, 743] on button "Next" at bounding box center [682, 746] width 111 height 44
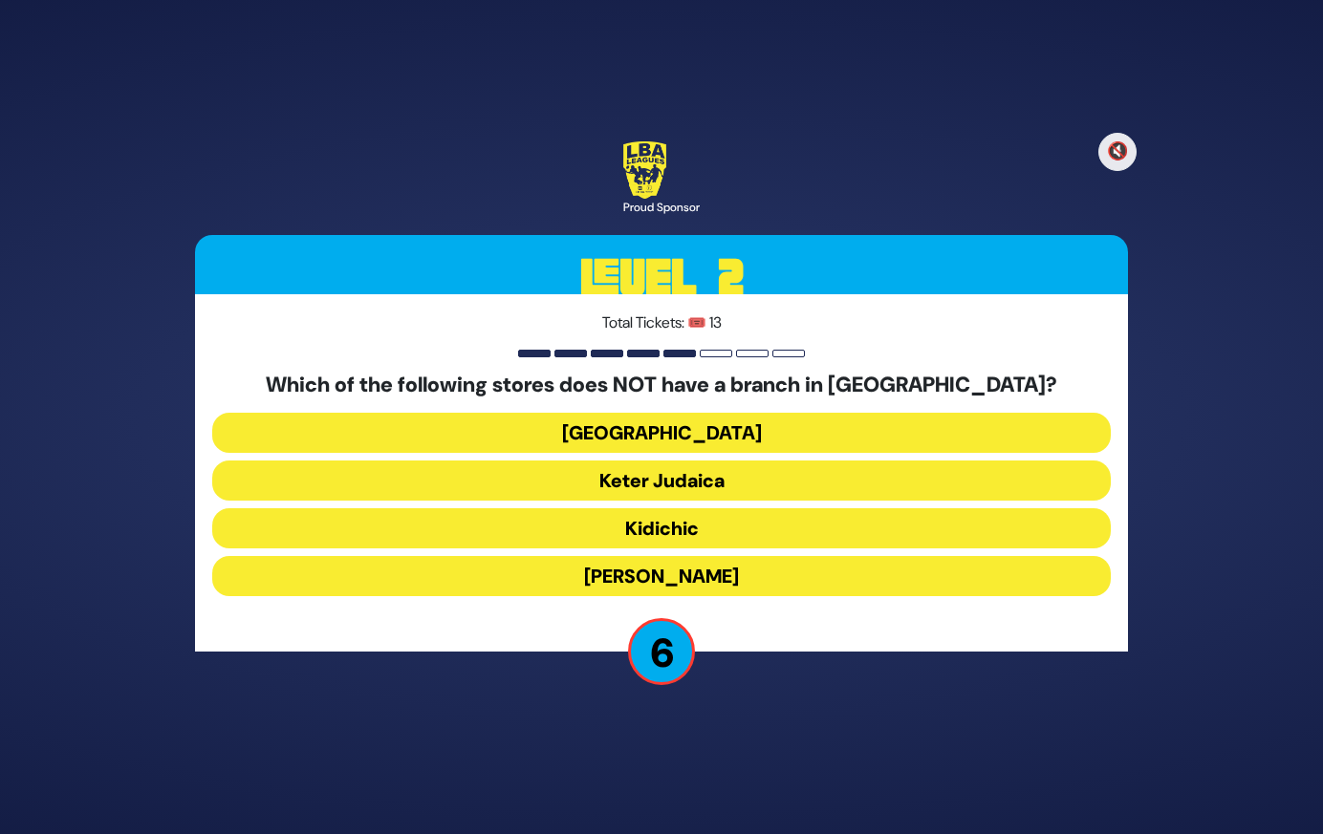
click at [720, 427] on button "[GEOGRAPHIC_DATA]" at bounding box center [661, 433] width 898 height 40
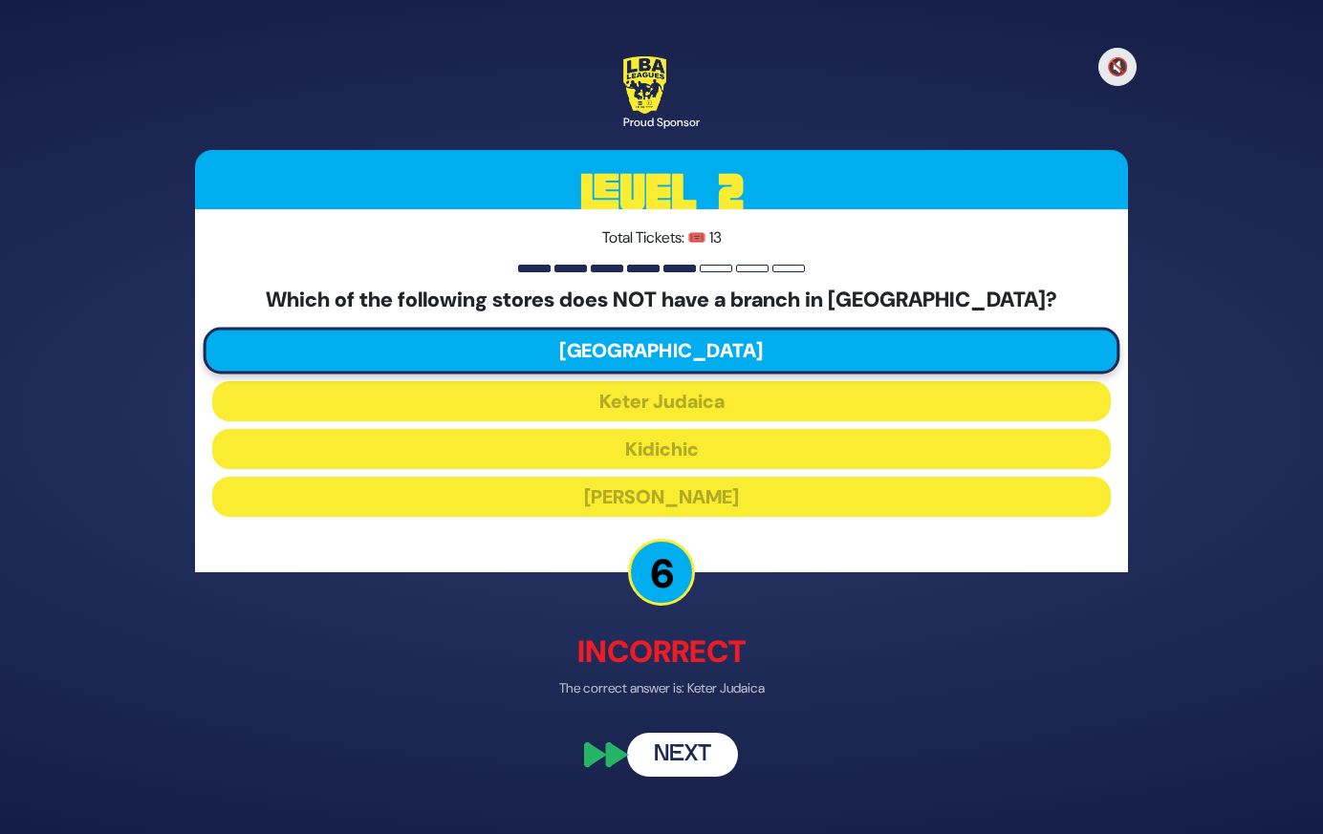
click at [696, 747] on button "Next" at bounding box center [682, 756] width 111 height 44
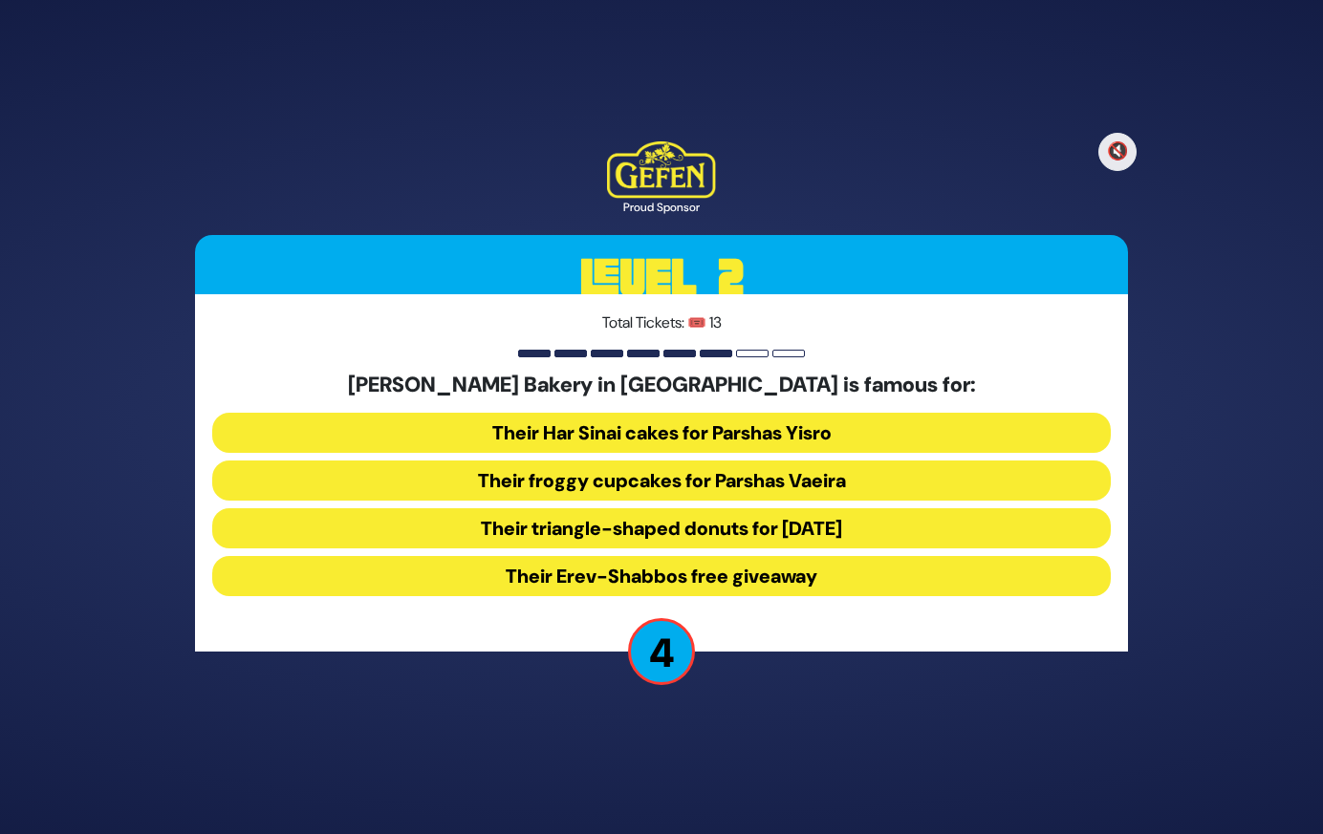
click at [780, 530] on button "Their triangle-shaped donuts for [DATE]" at bounding box center [661, 529] width 898 height 40
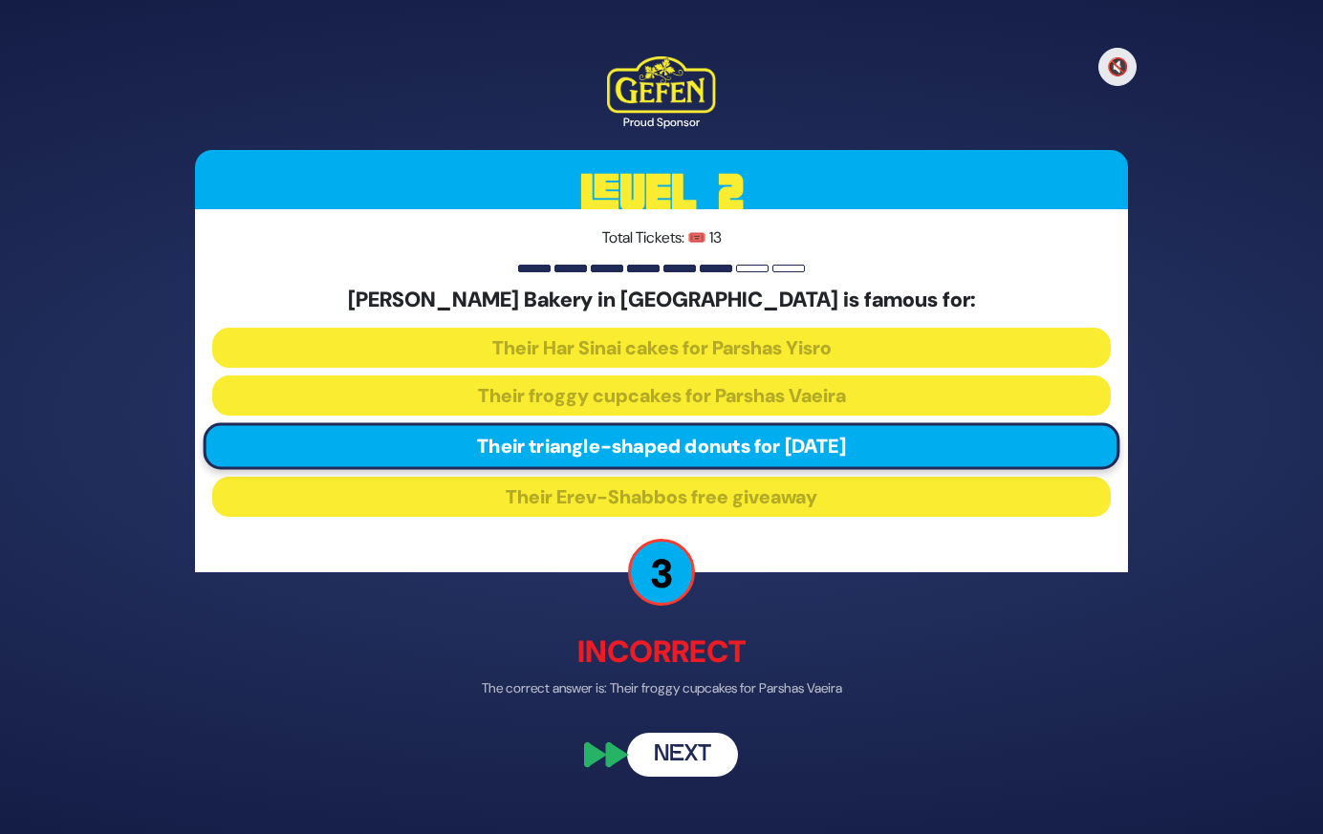
click at [691, 754] on button "Next" at bounding box center [682, 756] width 111 height 44
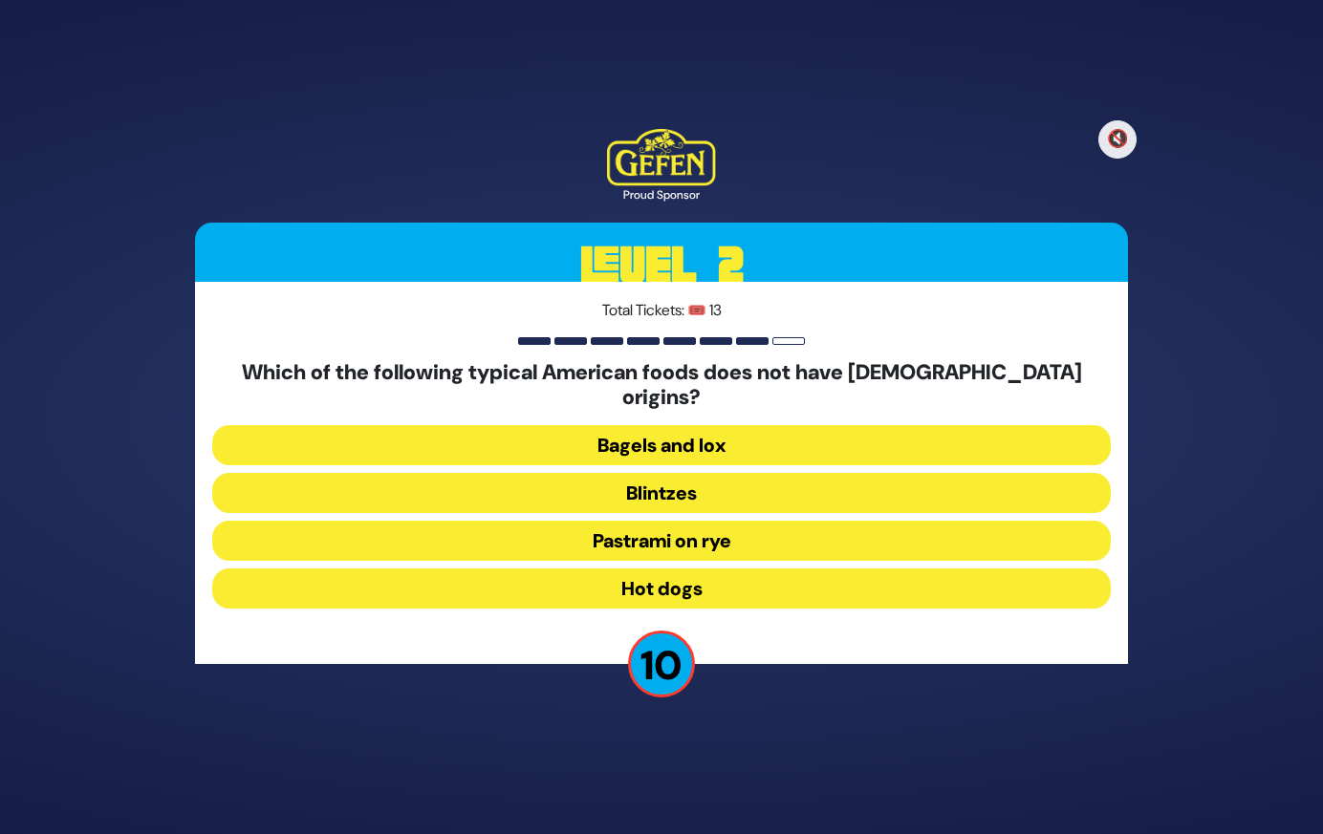
click at [725, 576] on button "Hot dogs" at bounding box center [661, 589] width 898 height 40
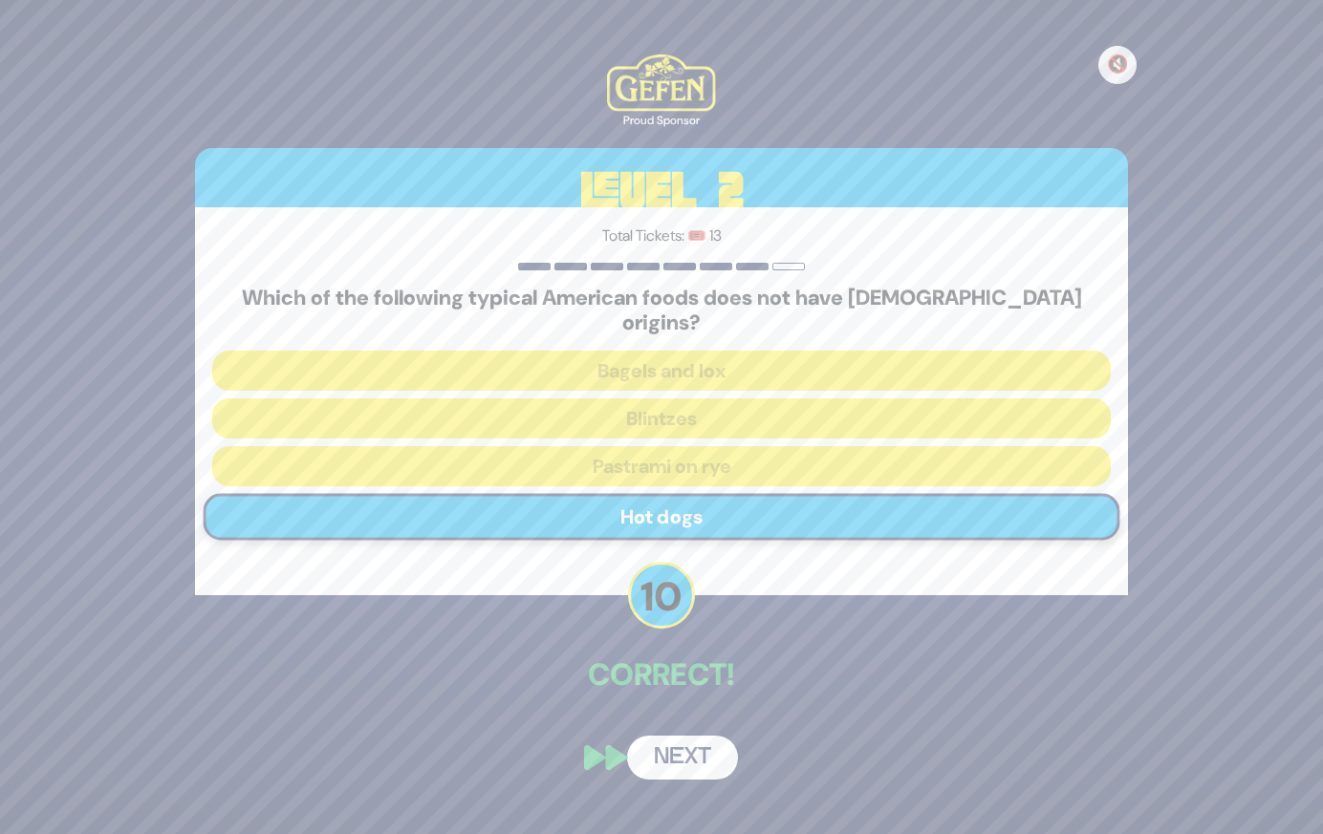
click at [691, 743] on button "Next" at bounding box center [682, 758] width 111 height 44
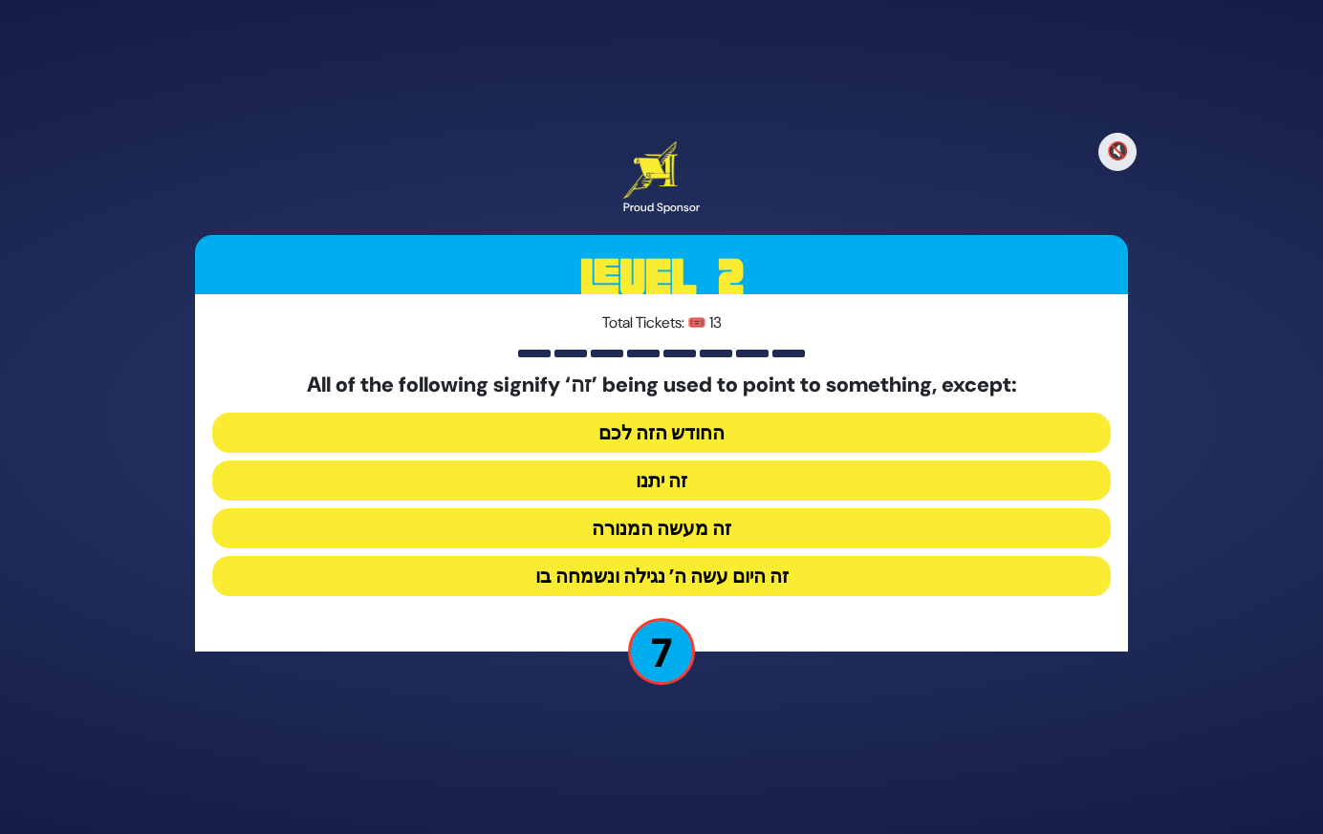
click at [767, 585] on button "זה היום עשה ה’ נגילה ונשמחה בו" at bounding box center [661, 576] width 898 height 40
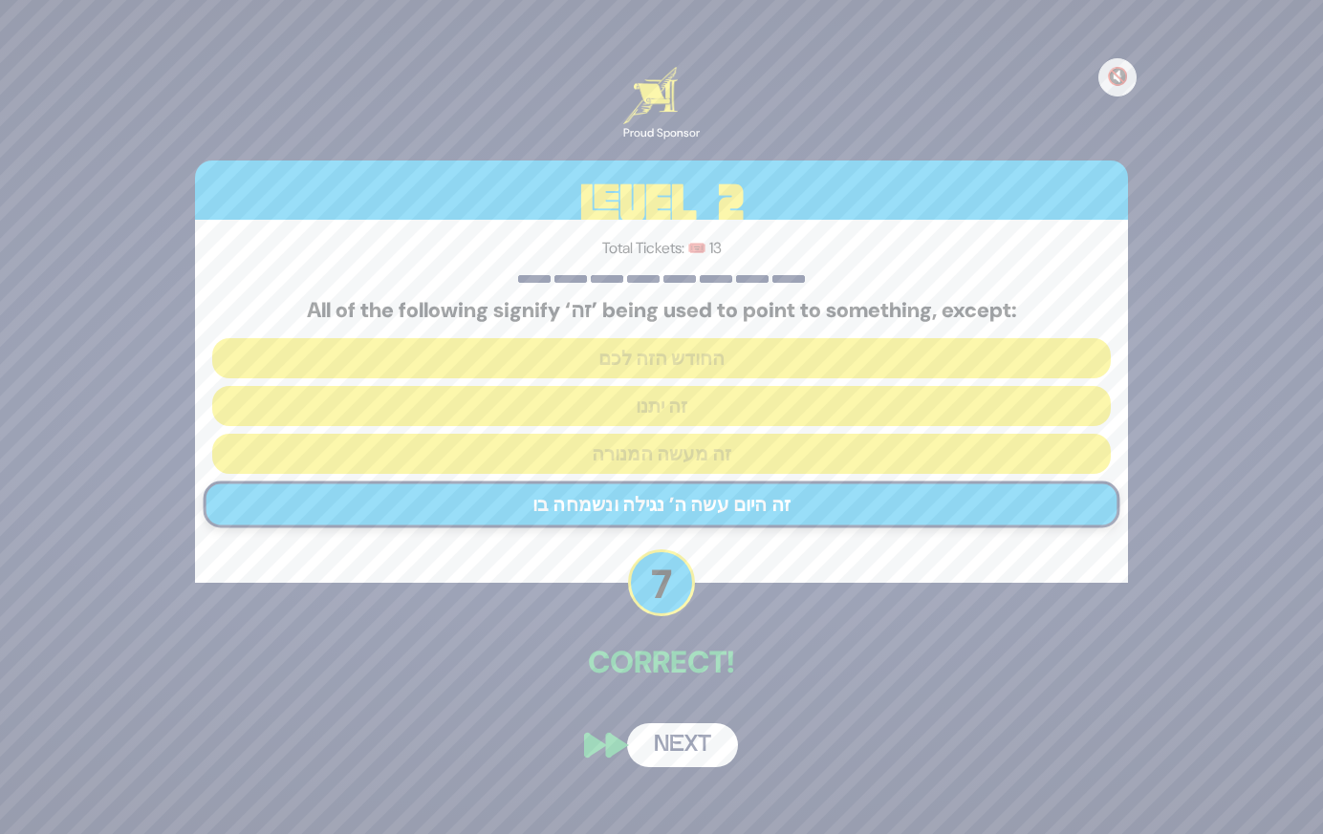
click at [680, 755] on button "Next" at bounding box center [682, 746] width 111 height 44
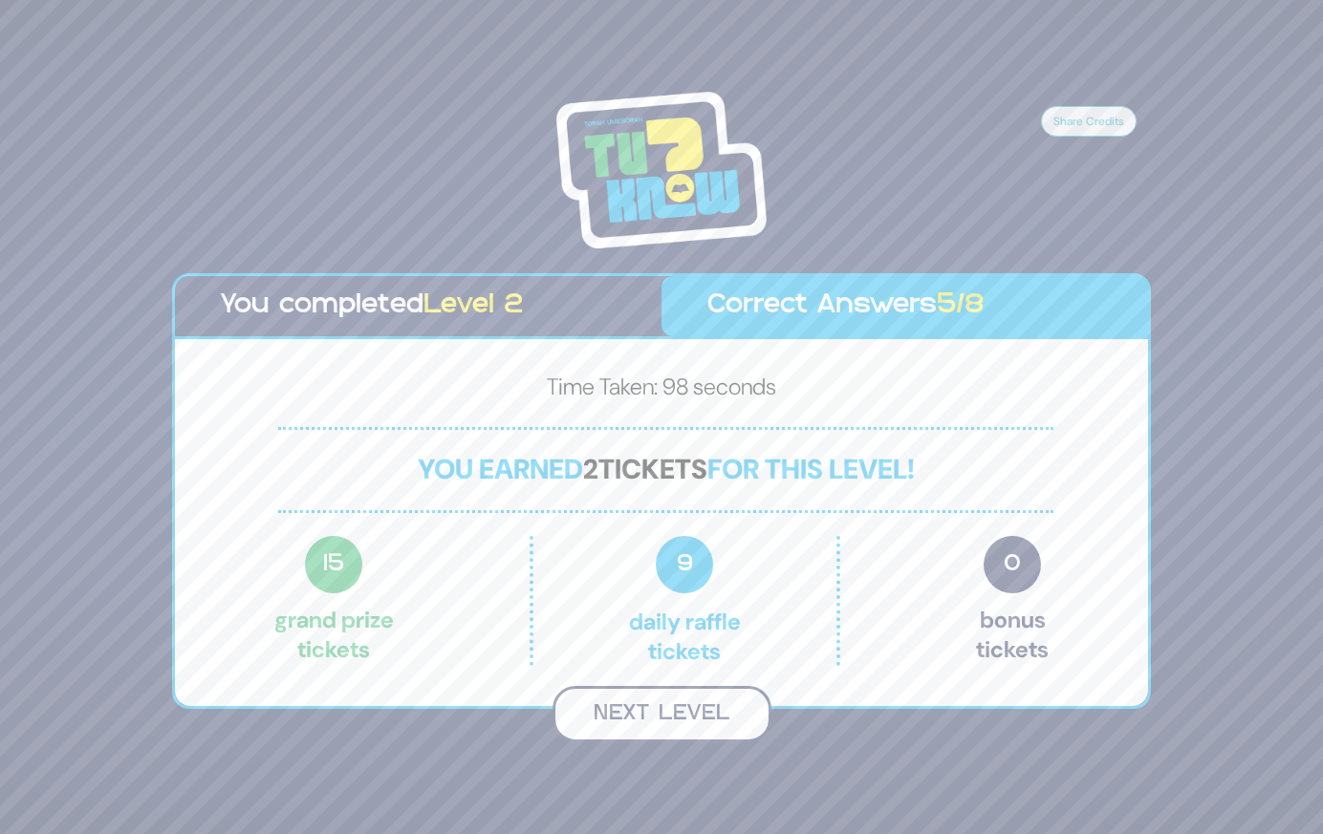
click at [642, 714] on button "Next Level" at bounding box center [661, 714] width 219 height 56
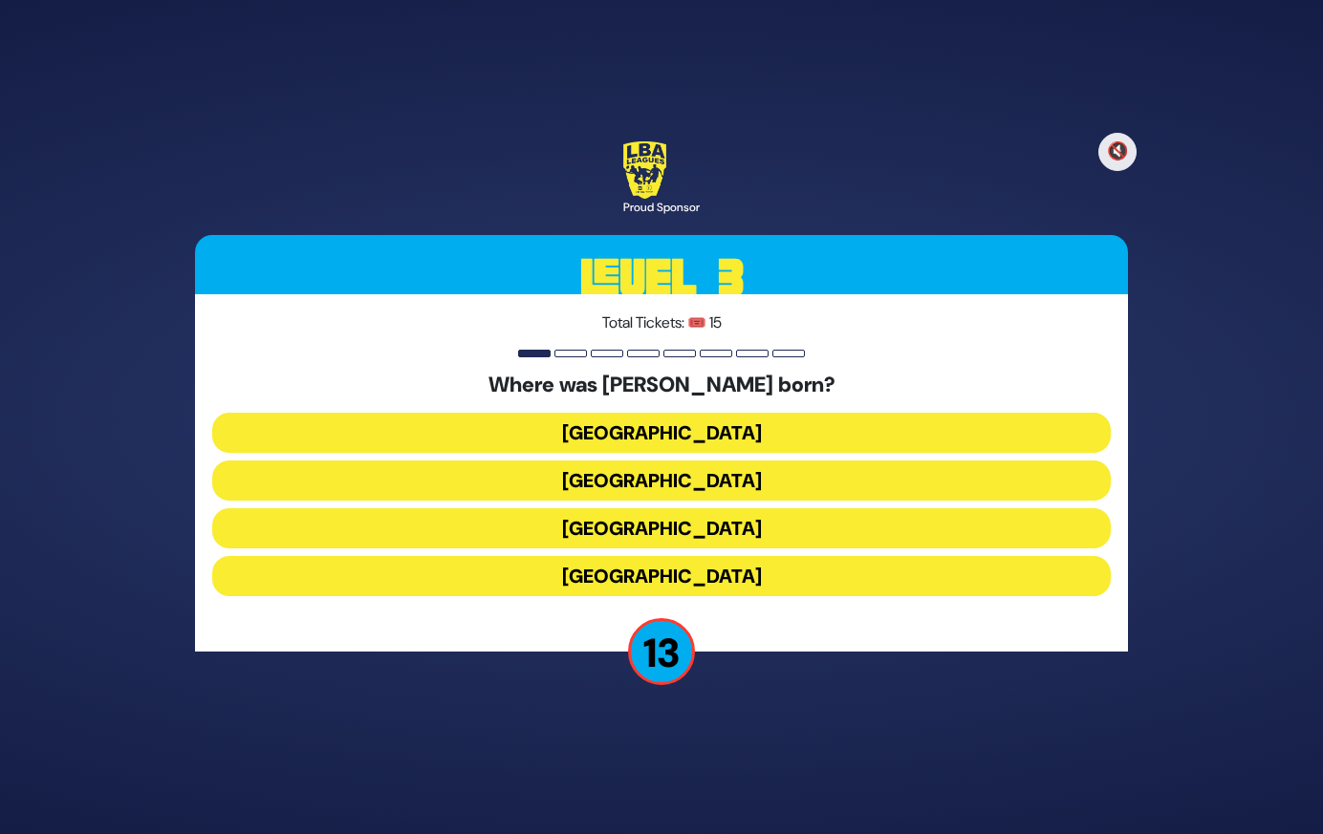
click at [685, 423] on button "[GEOGRAPHIC_DATA]" at bounding box center [661, 433] width 898 height 40
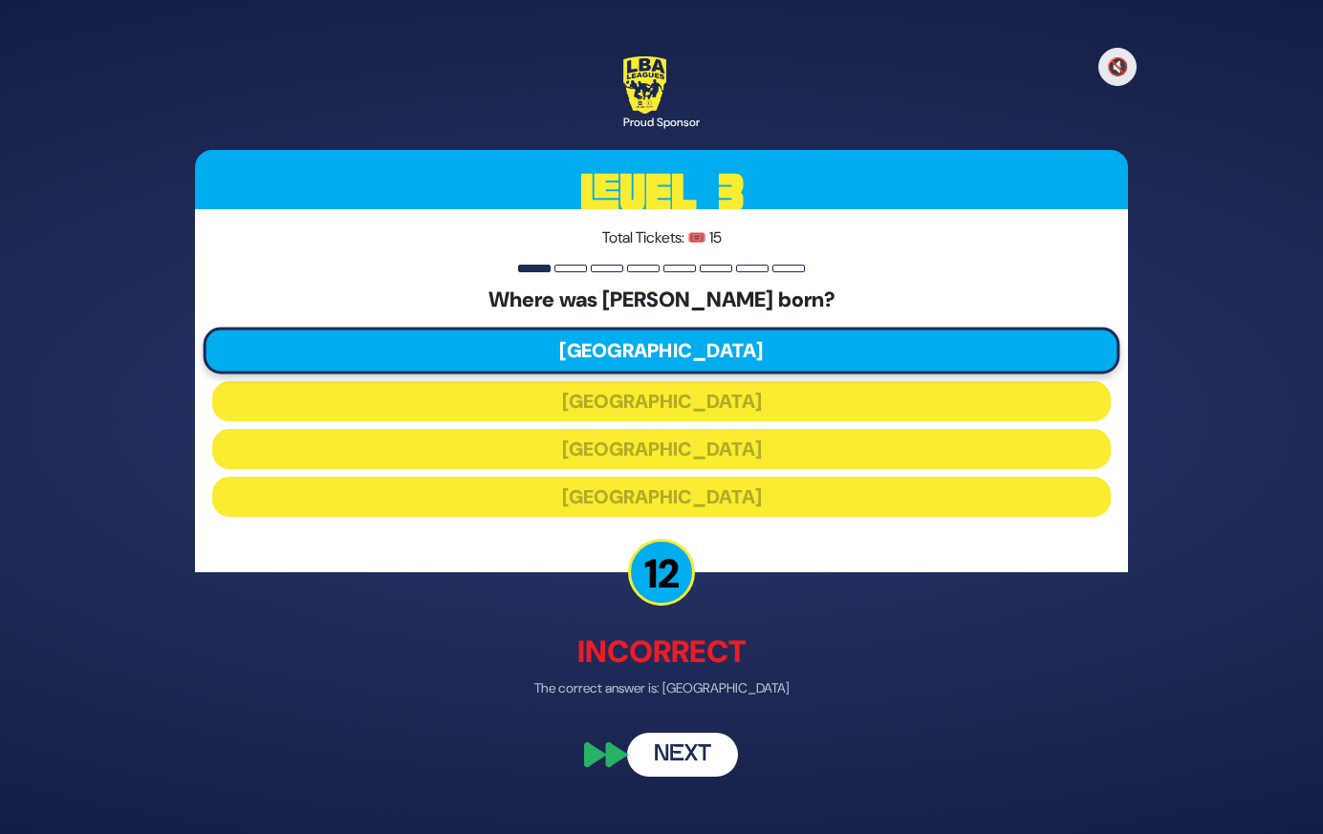
click at [694, 754] on button "Next" at bounding box center [682, 756] width 111 height 44
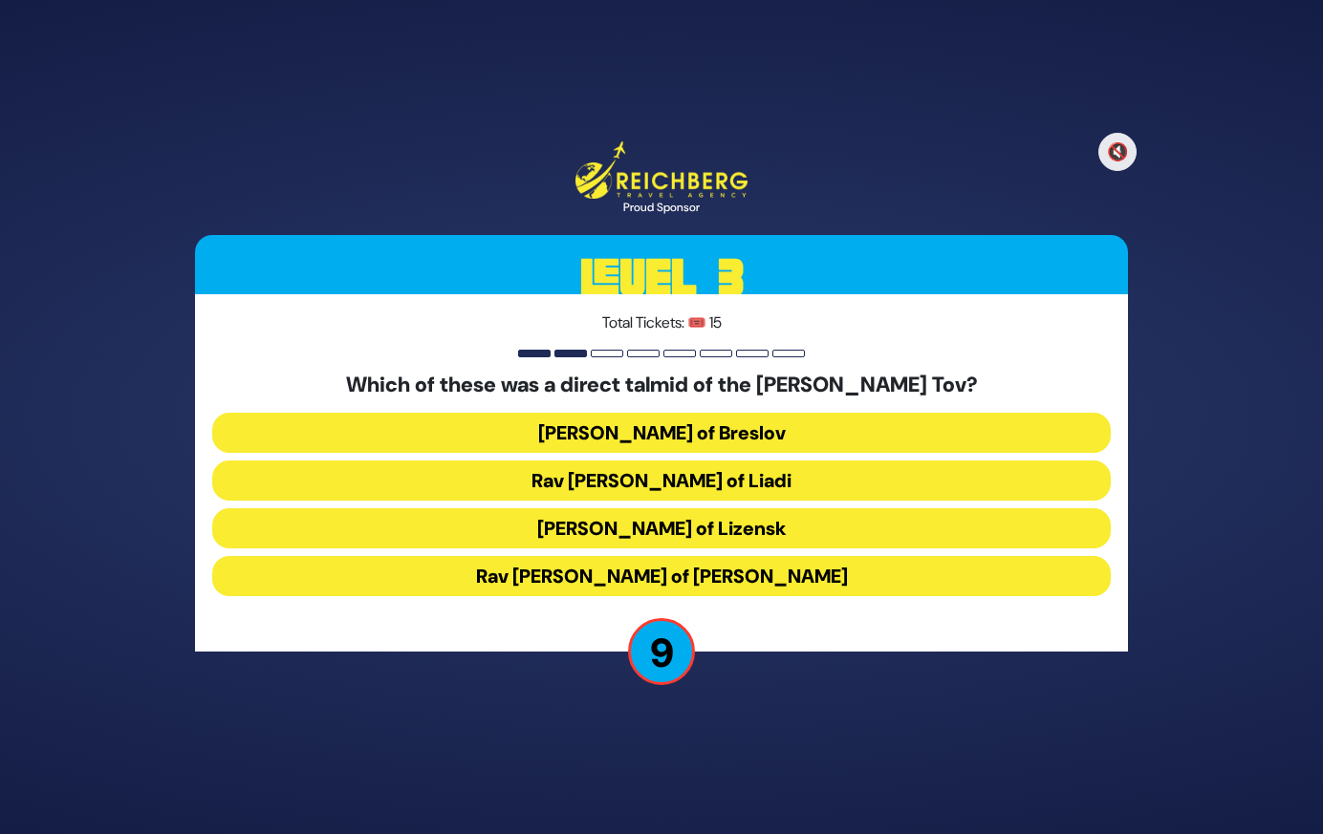
click at [762, 531] on button "[PERSON_NAME] of Lizensk" at bounding box center [661, 529] width 898 height 40
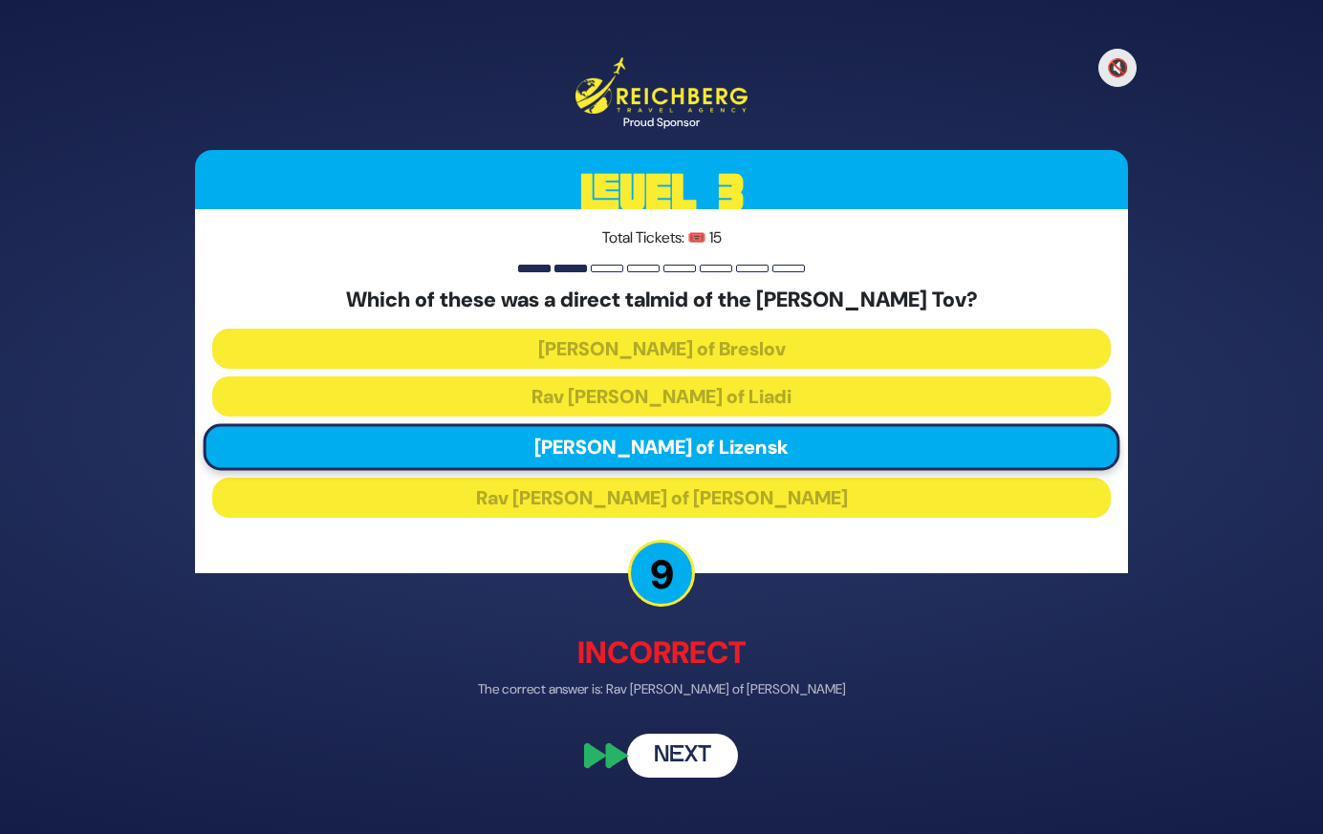
click at [694, 750] on button "Next" at bounding box center [682, 755] width 111 height 44
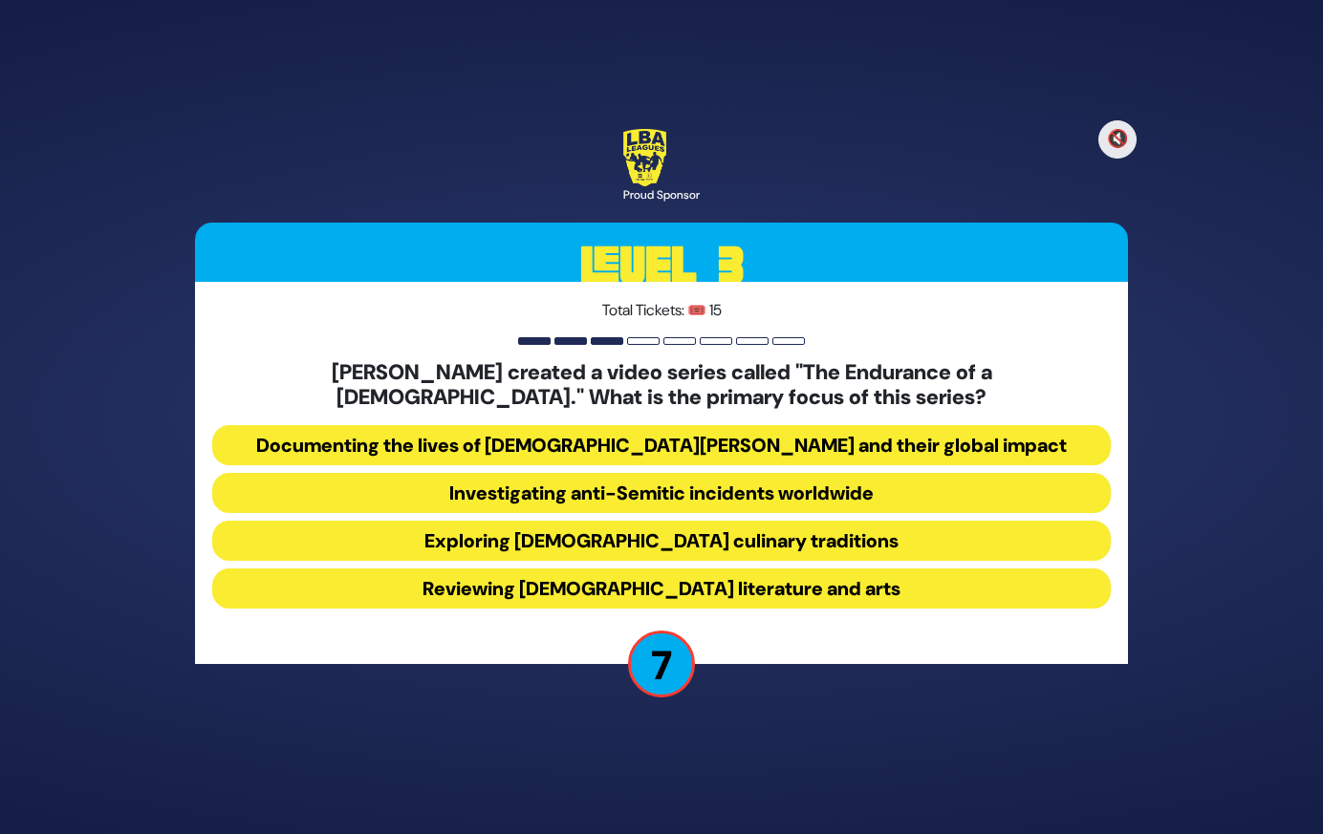
click at [800, 492] on button "Investigating anti-Semitic incidents worldwide" at bounding box center [661, 493] width 898 height 40
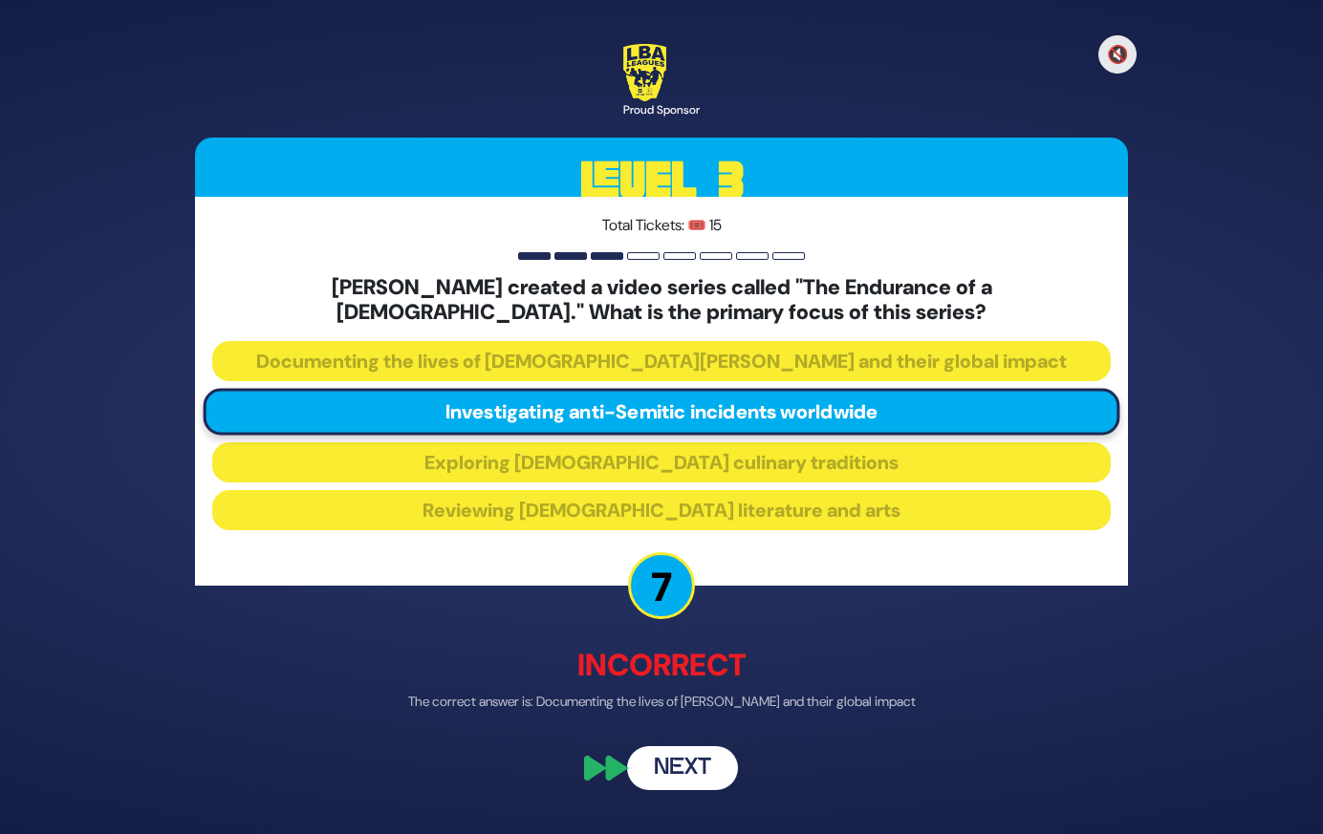
click at [694, 766] on button "Next" at bounding box center [682, 769] width 111 height 44
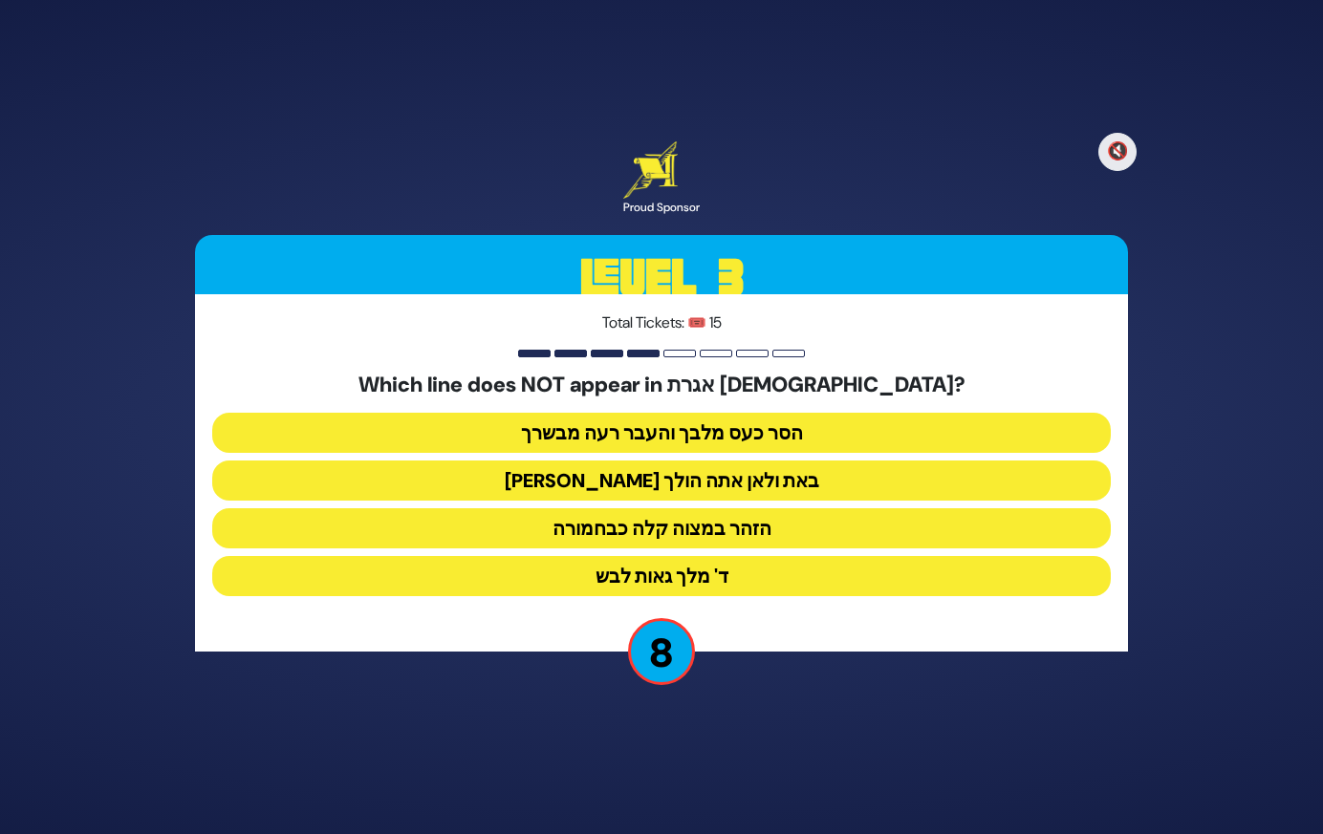
click at [807, 473] on button "[PERSON_NAME] באת ולאן אתה הולך" at bounding box center [661, 481] width 898 height 40
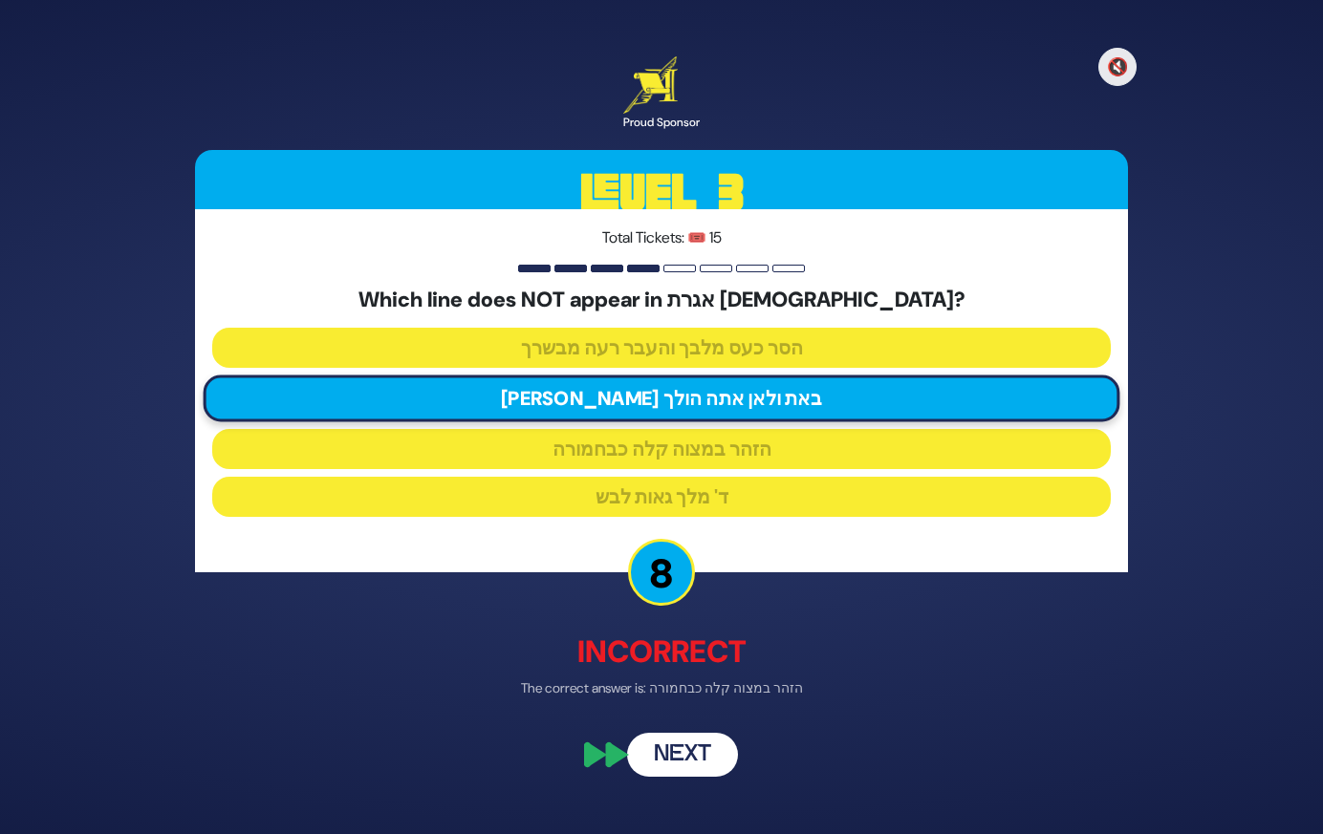
click at [693, 769] on button "Next" at bounding box center [682, 756] width 111 height 44
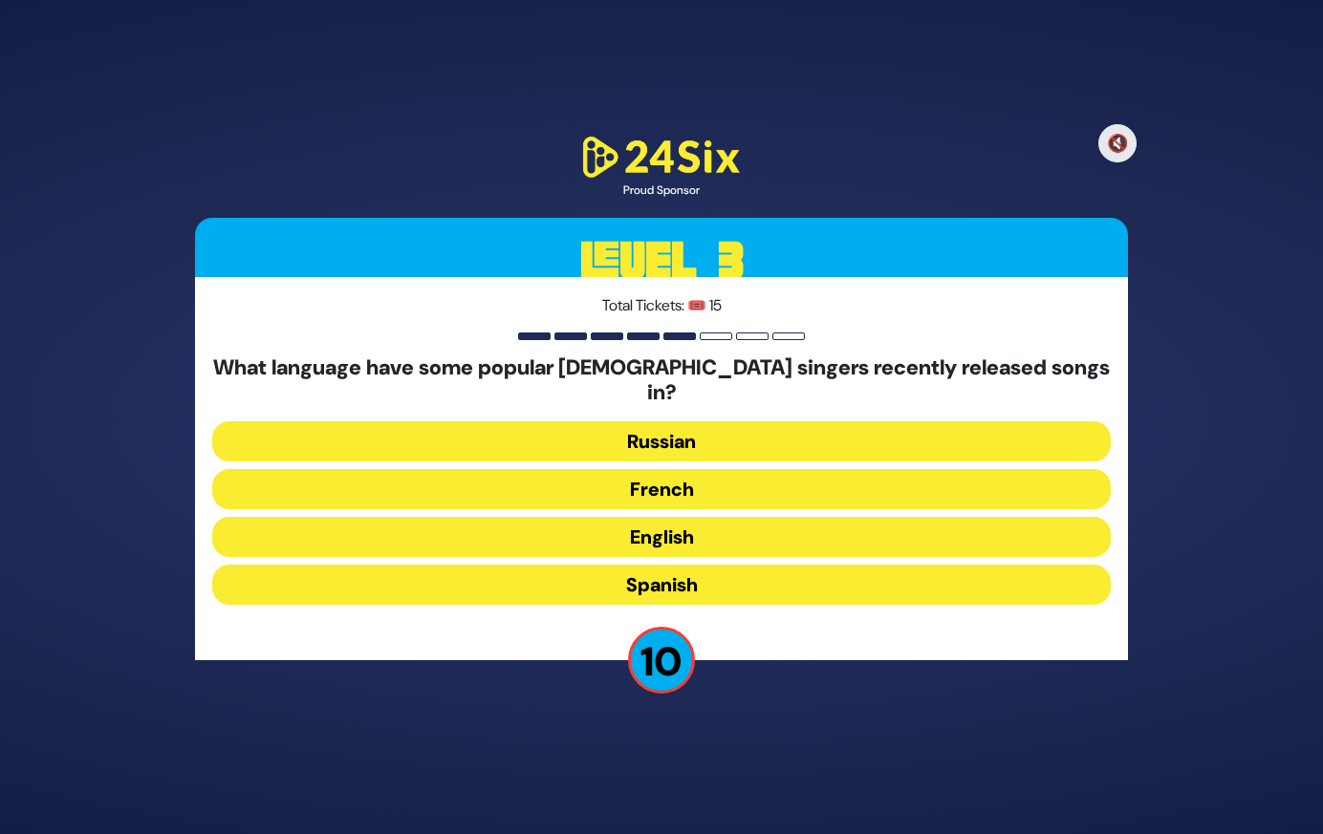
click at [717, 477] on button "French" at bounding box center [661, 489] width 898 height 40
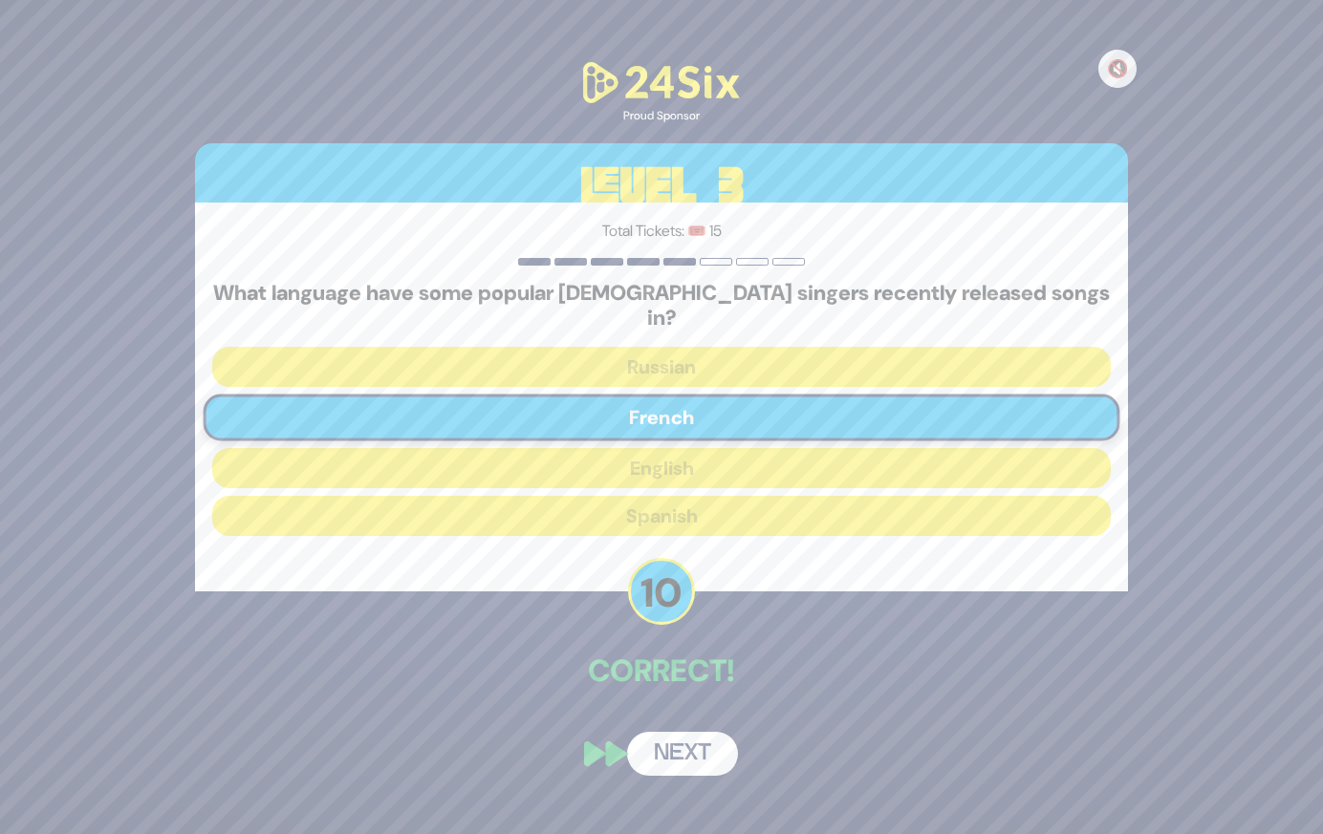
click at [670, 732] on button "Next" at bounding box center [682, 754] width 111 height 44
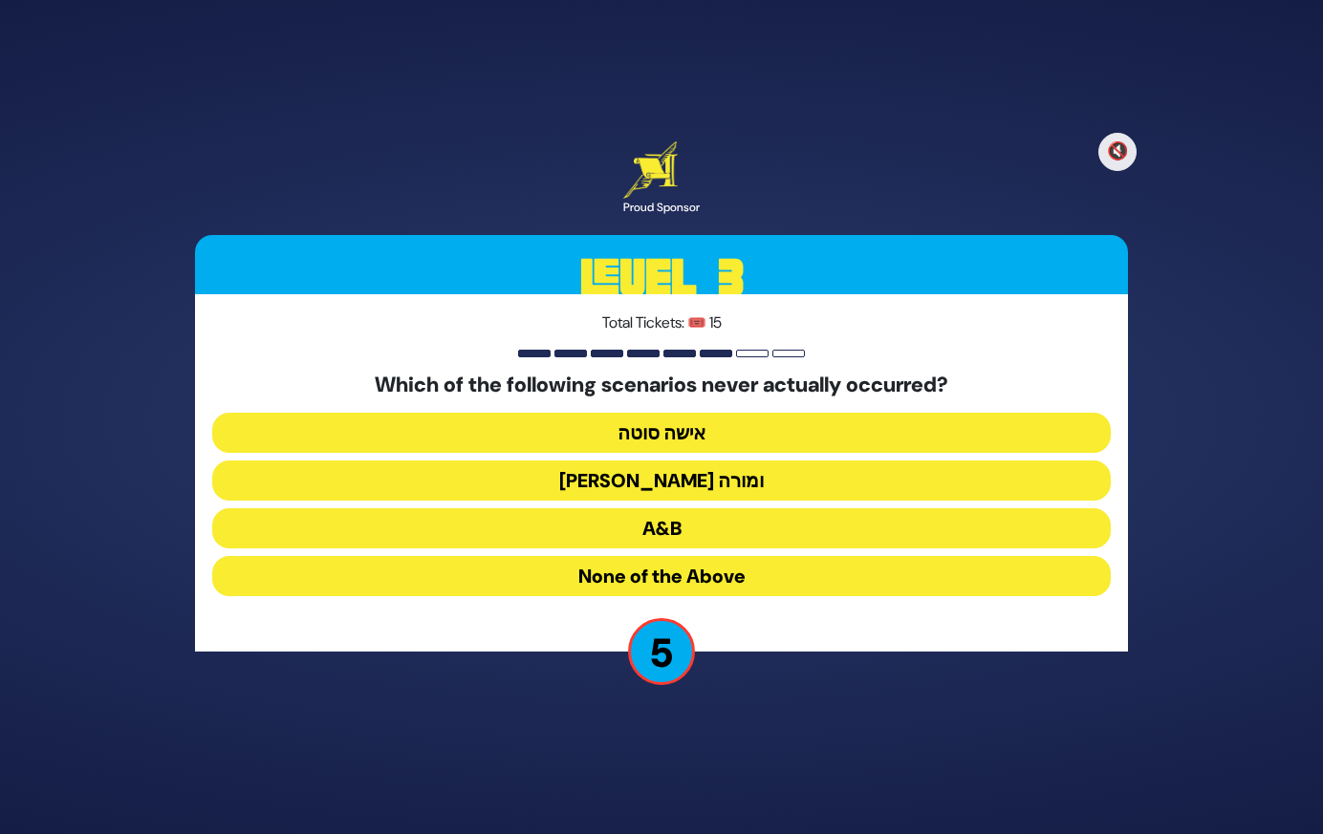
click at [688, 525] on button "A&B" at bounding box center [661, 529] width 898 height 40
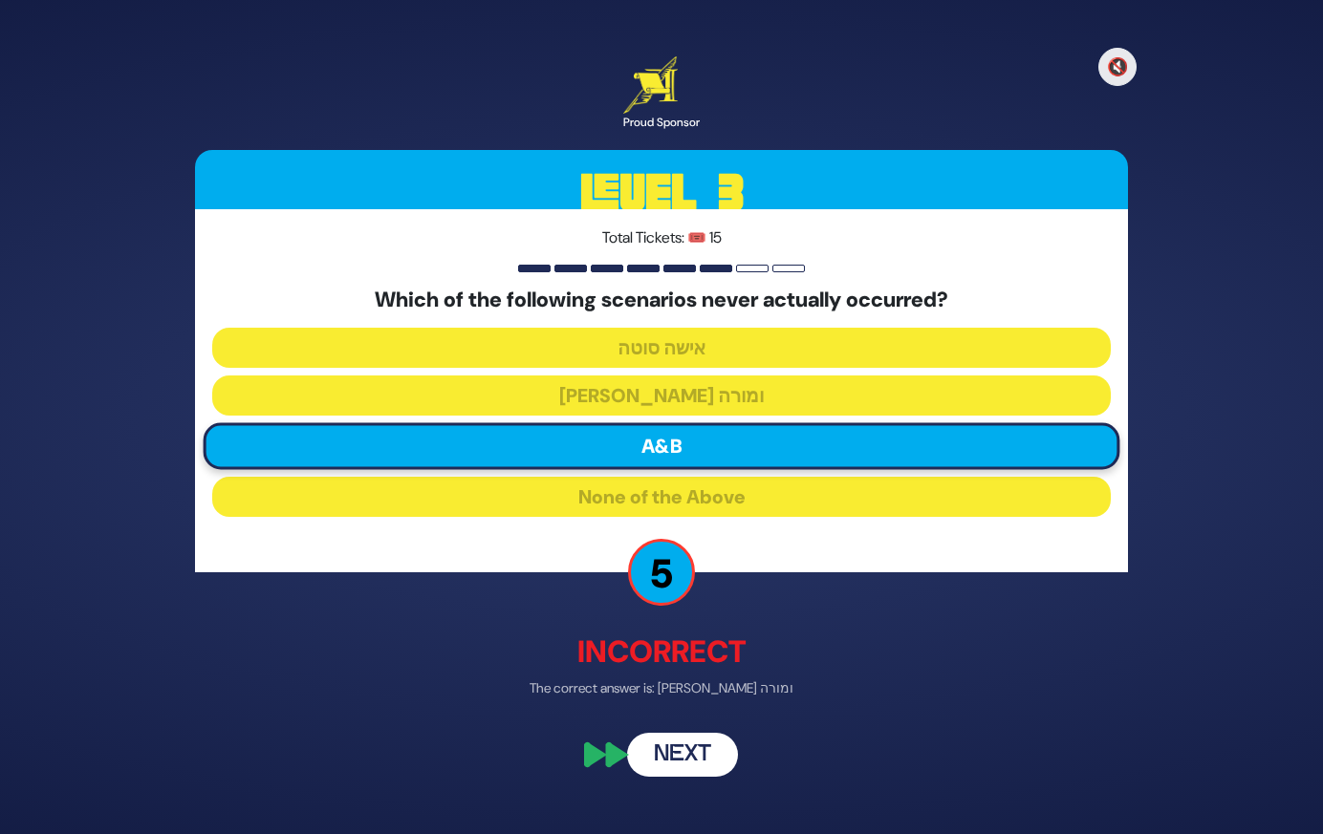
click at [688, 745] on button "Next" at bounding box center [682, 756] width 111 height 44
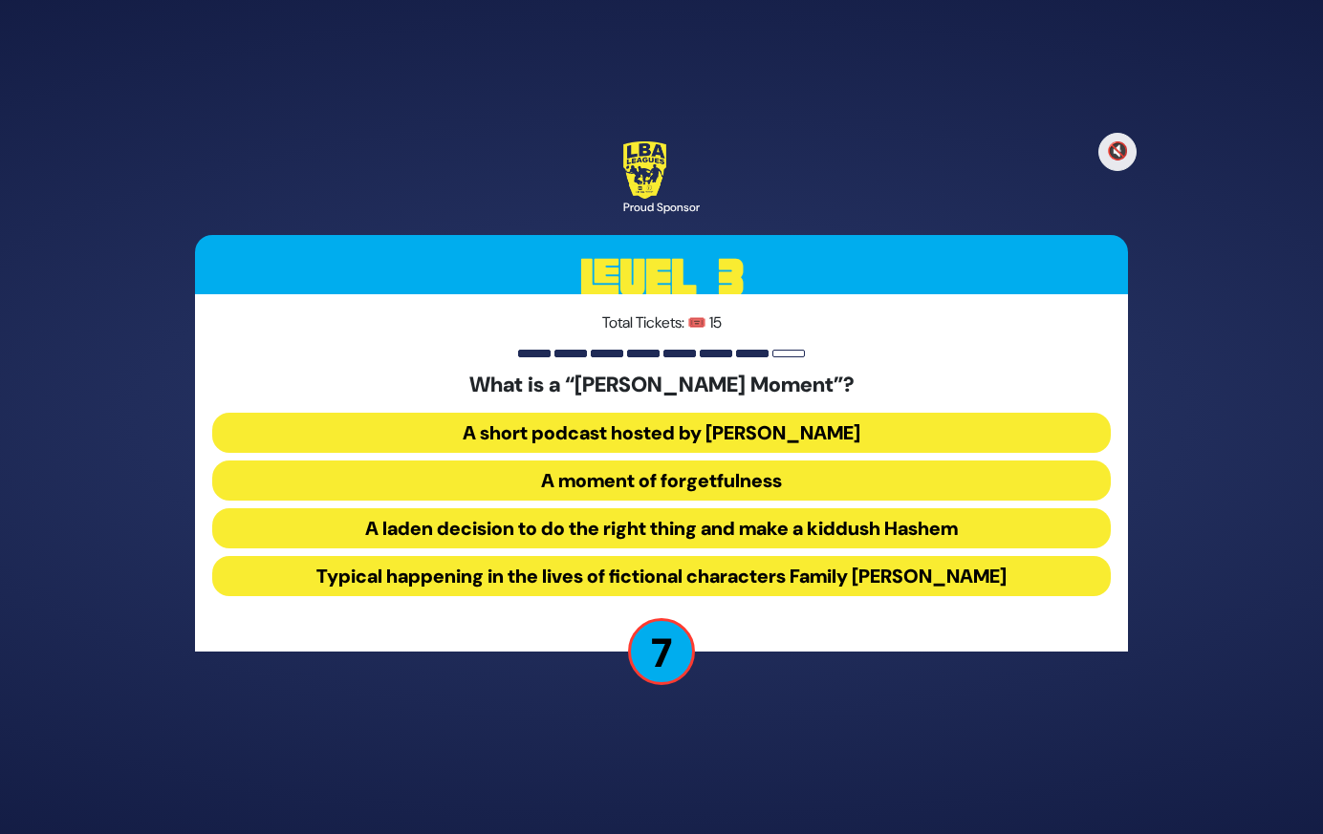
click at [776, 420] on button "A short podcast hosted by [PERSON_NAME]" at bounding box center [661, 433] width 898 height 40
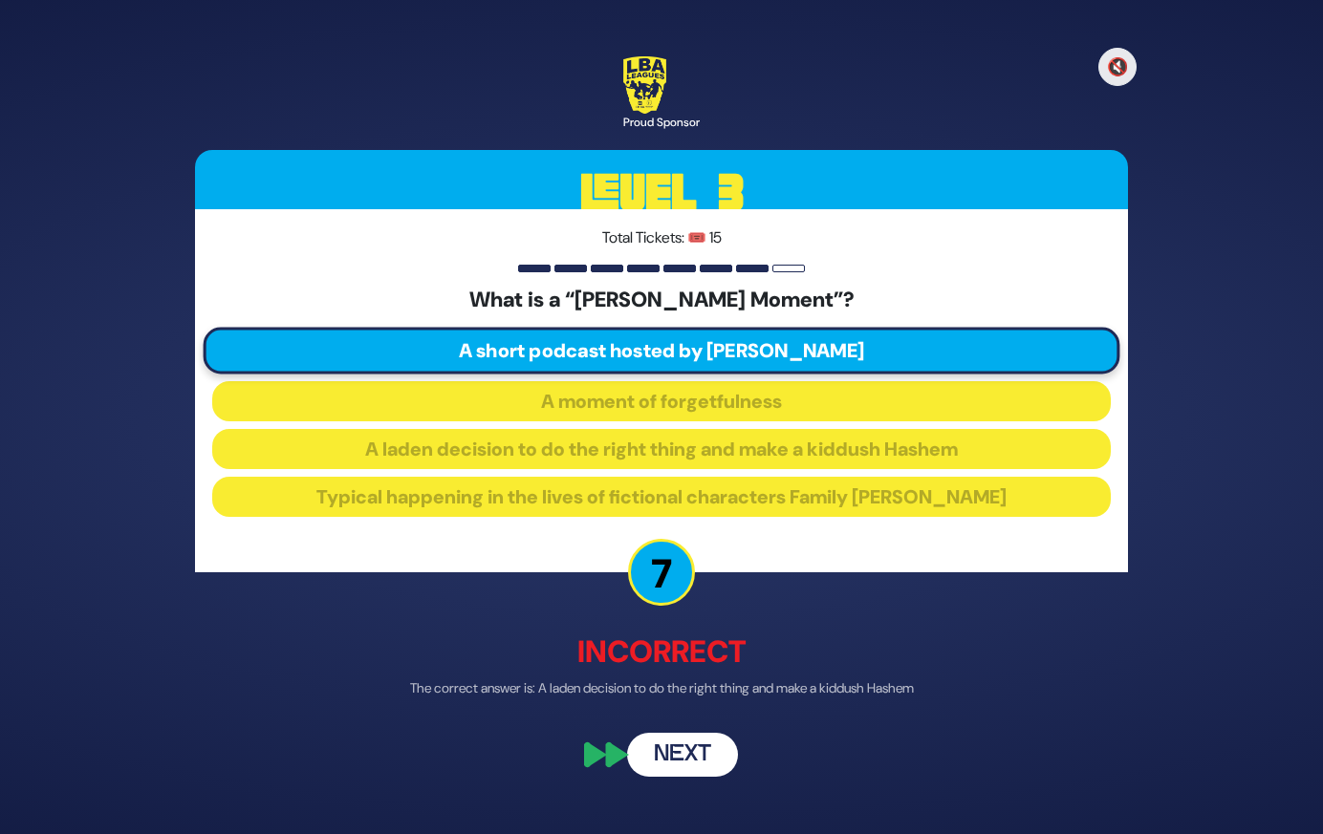
click at [694, 744] on button "Next" at bounding box center [682, 756] width 111 height 44
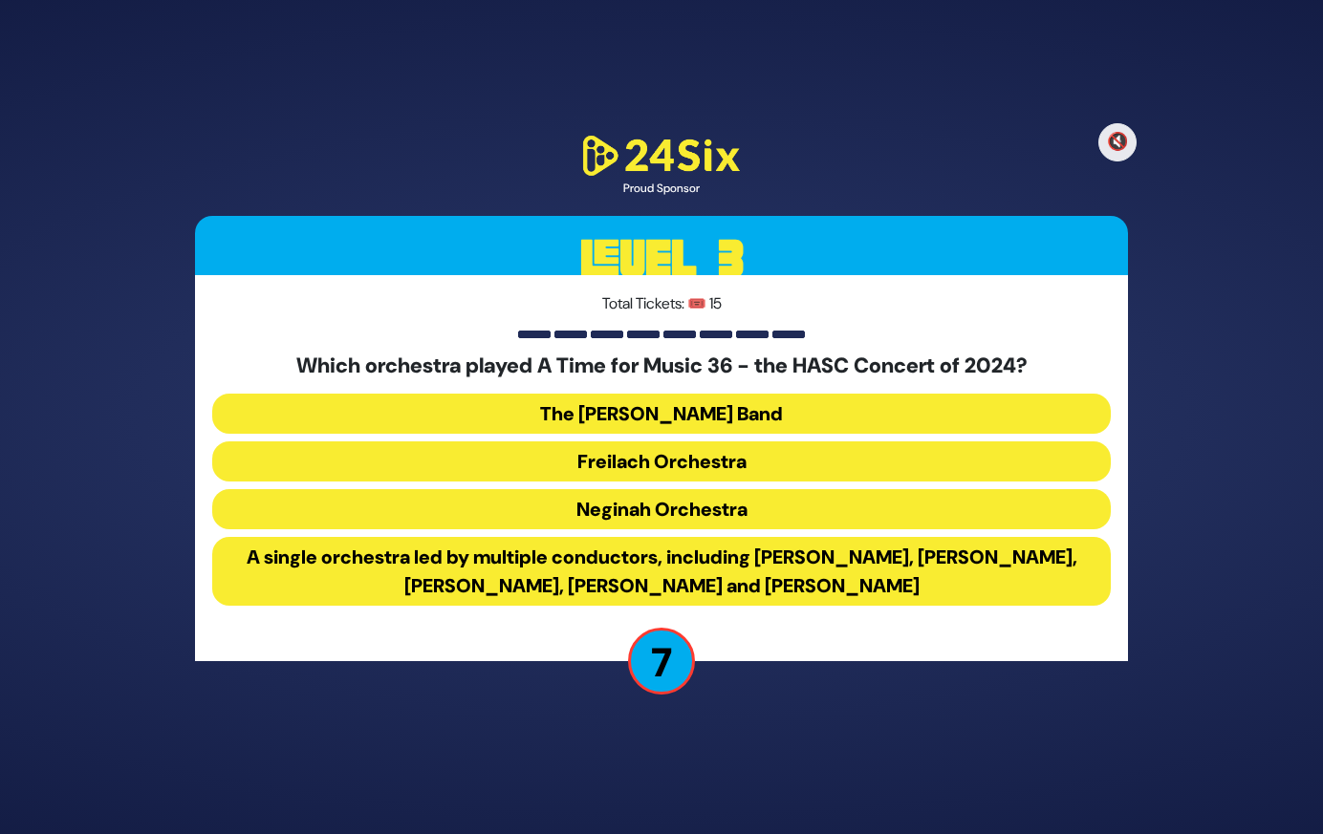
click at [809, 582] on button "A single orchestra led by multiple conductors, including [PERSON_NAME], [PERSON…" at bounding box center [661, 571] width 898 height 69
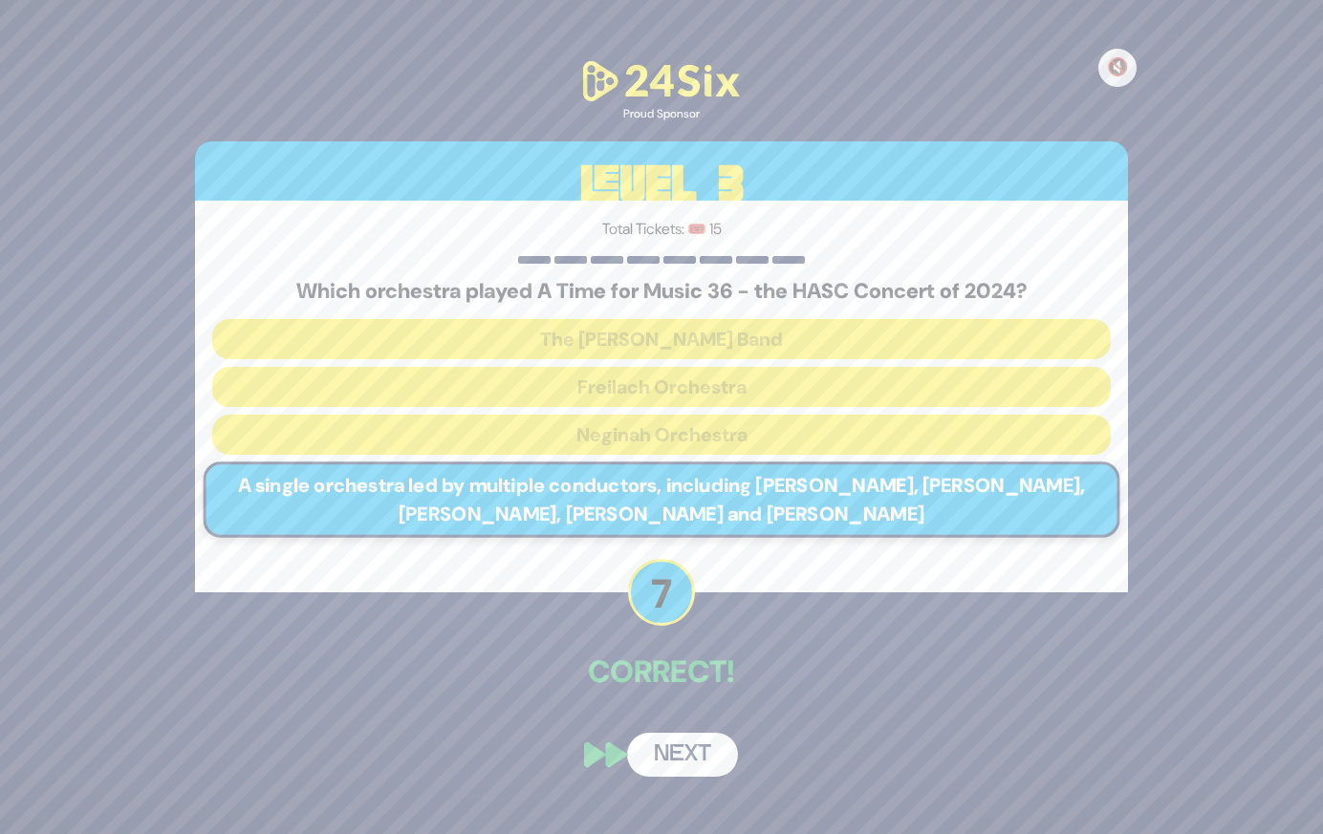
click at [696, 751] on button "Next" at bounding box center [682, 755] width 111 height 44
